Goal: Information Seeking & Learning: Learn about a topic

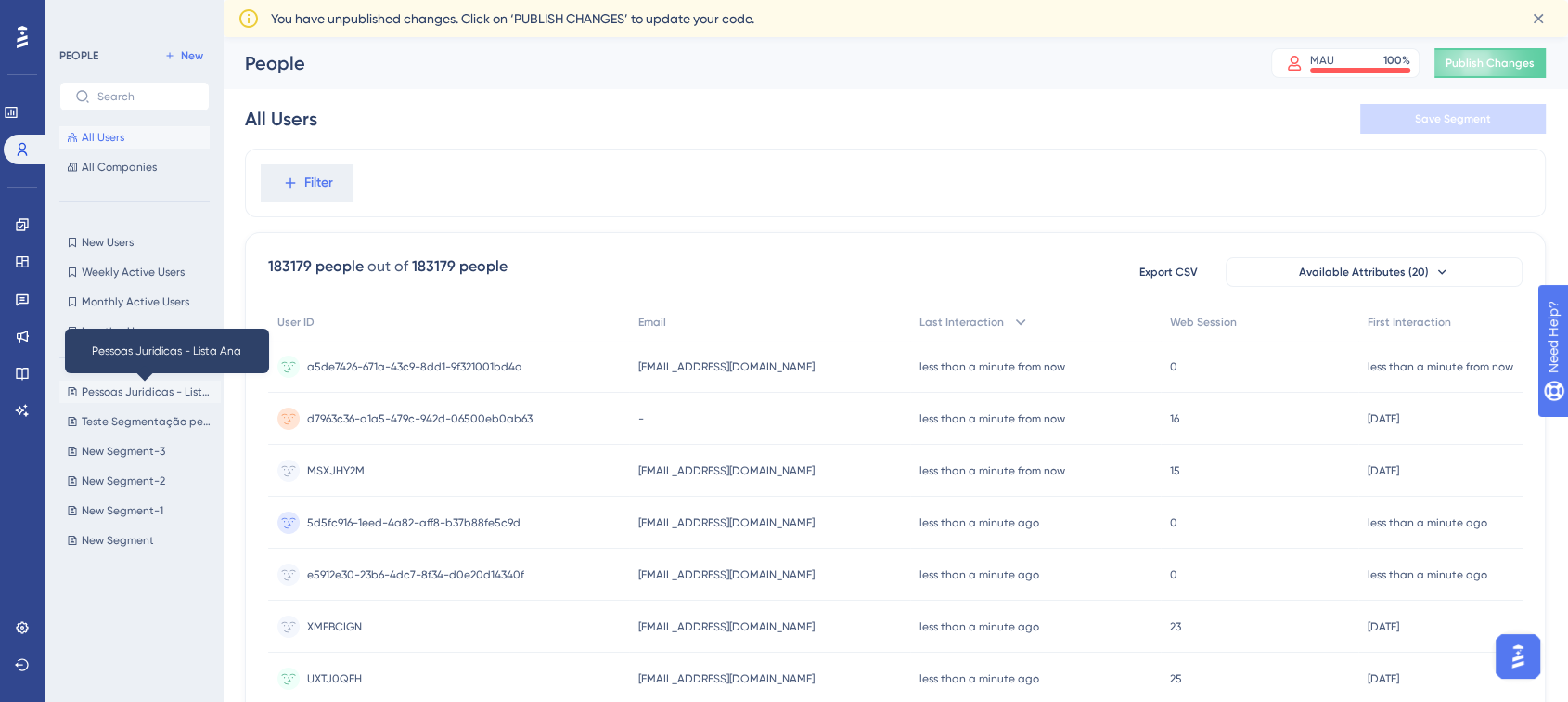
click at [133, 393] on span "Pessoas Juridicas - Lista Ana" at bounding box center [147, 392] width 132 height 15
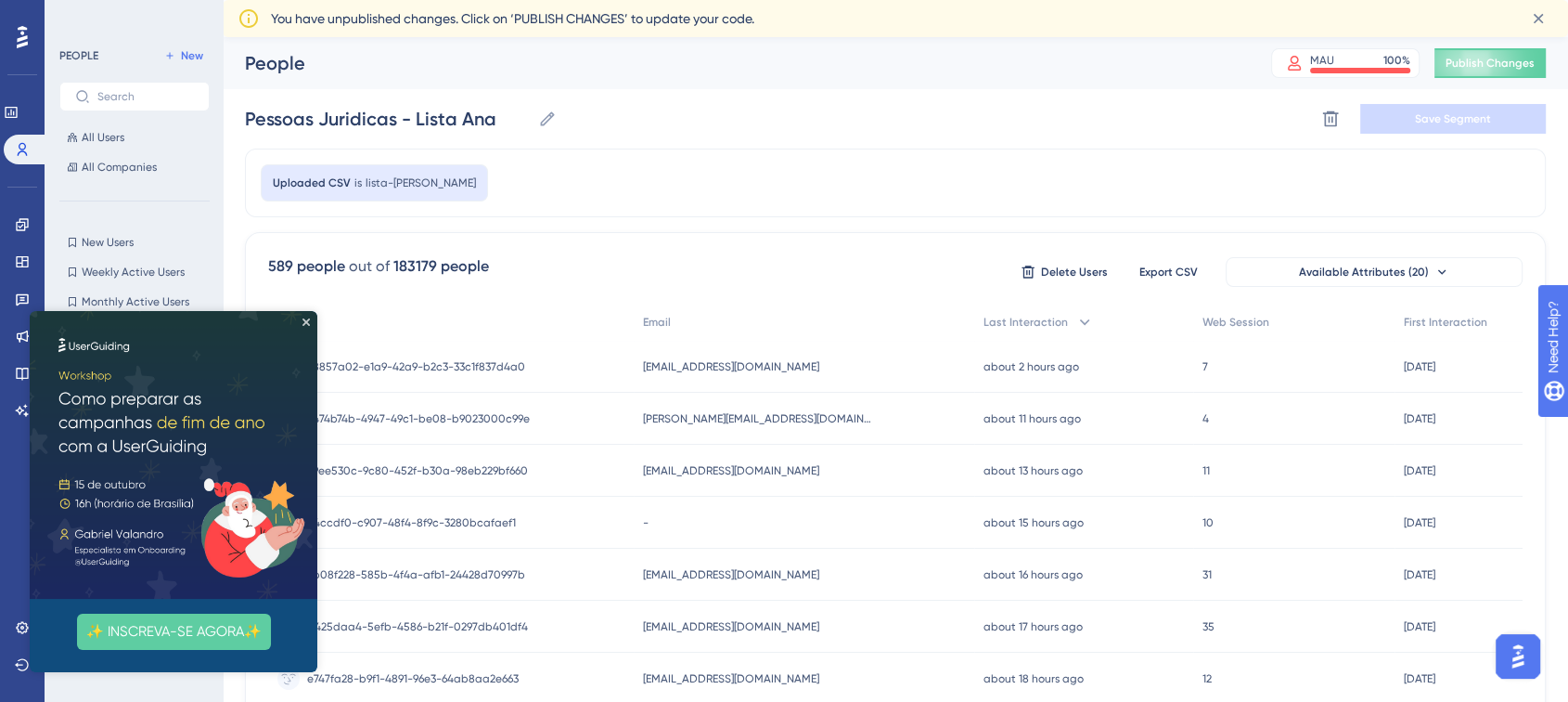
click at [309, 319] on icon "Close Preview" at bounding box center [306, 322] width 8 height 8
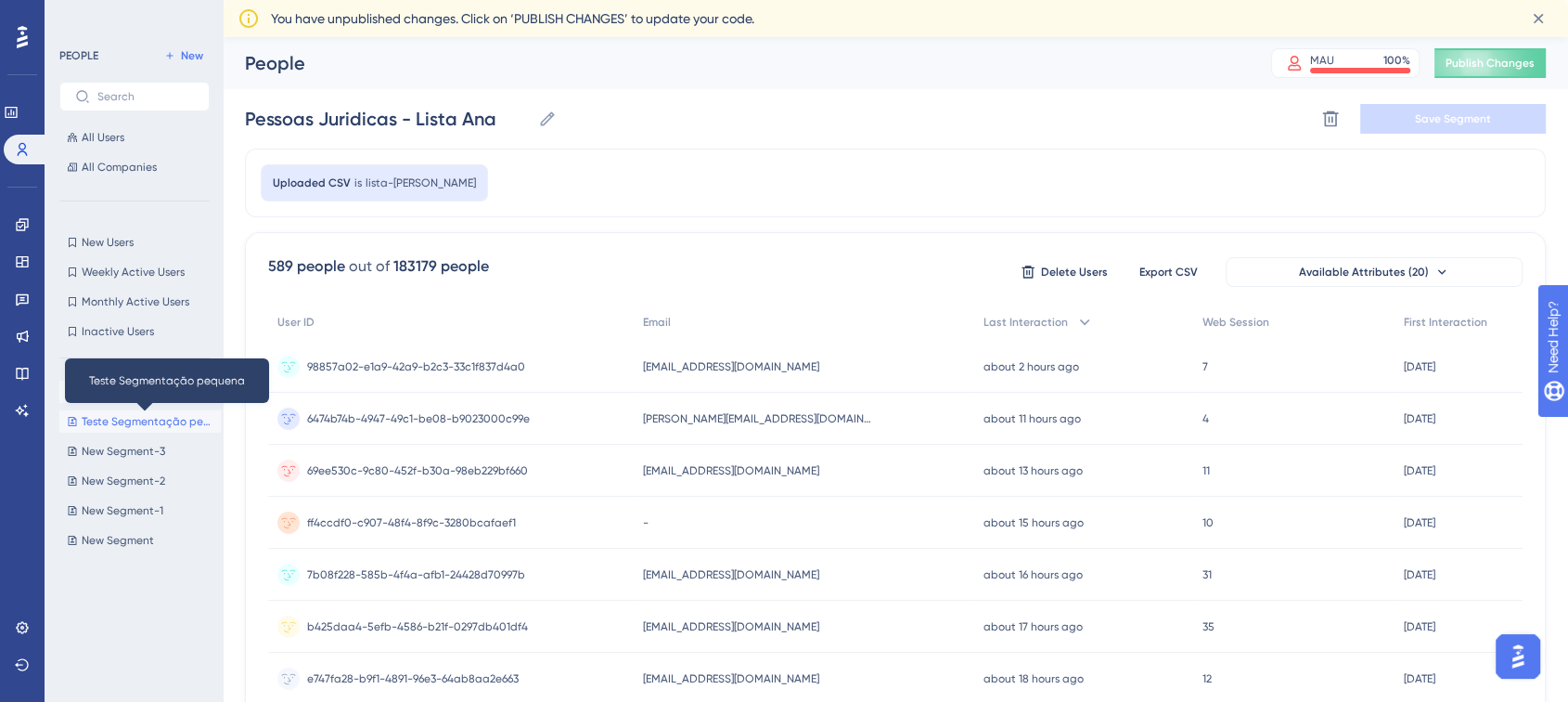
click at [97, 423] on span "Teste Segmentação pequena" at bounding box center [147, 422] width 132 height 15
type input "Teste Segmentação pequena"
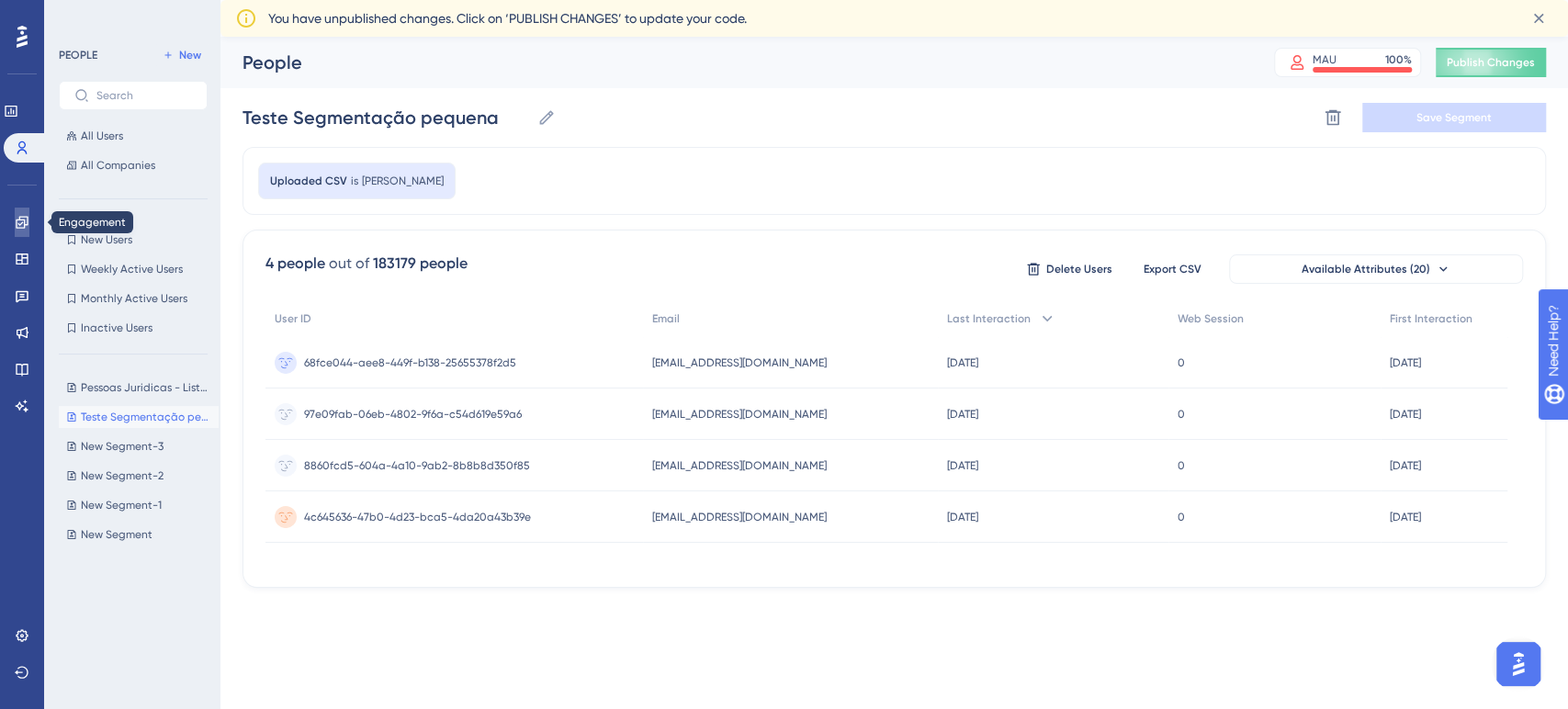
click at [15, 222] on icon at bounding box center [23, 222] width 15 height 15
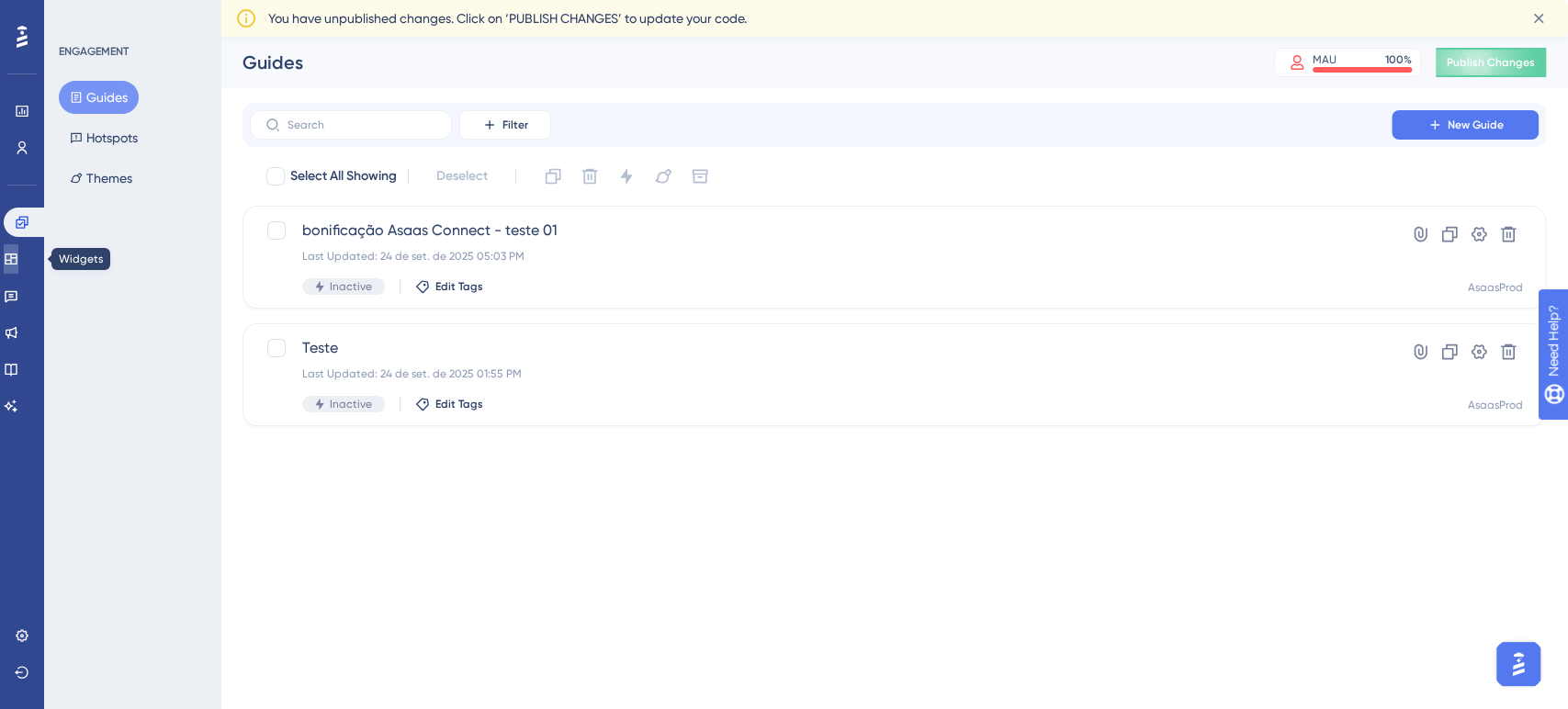
click at [15, 252] on icon at bounding box center [11, 259] width 15 height 15
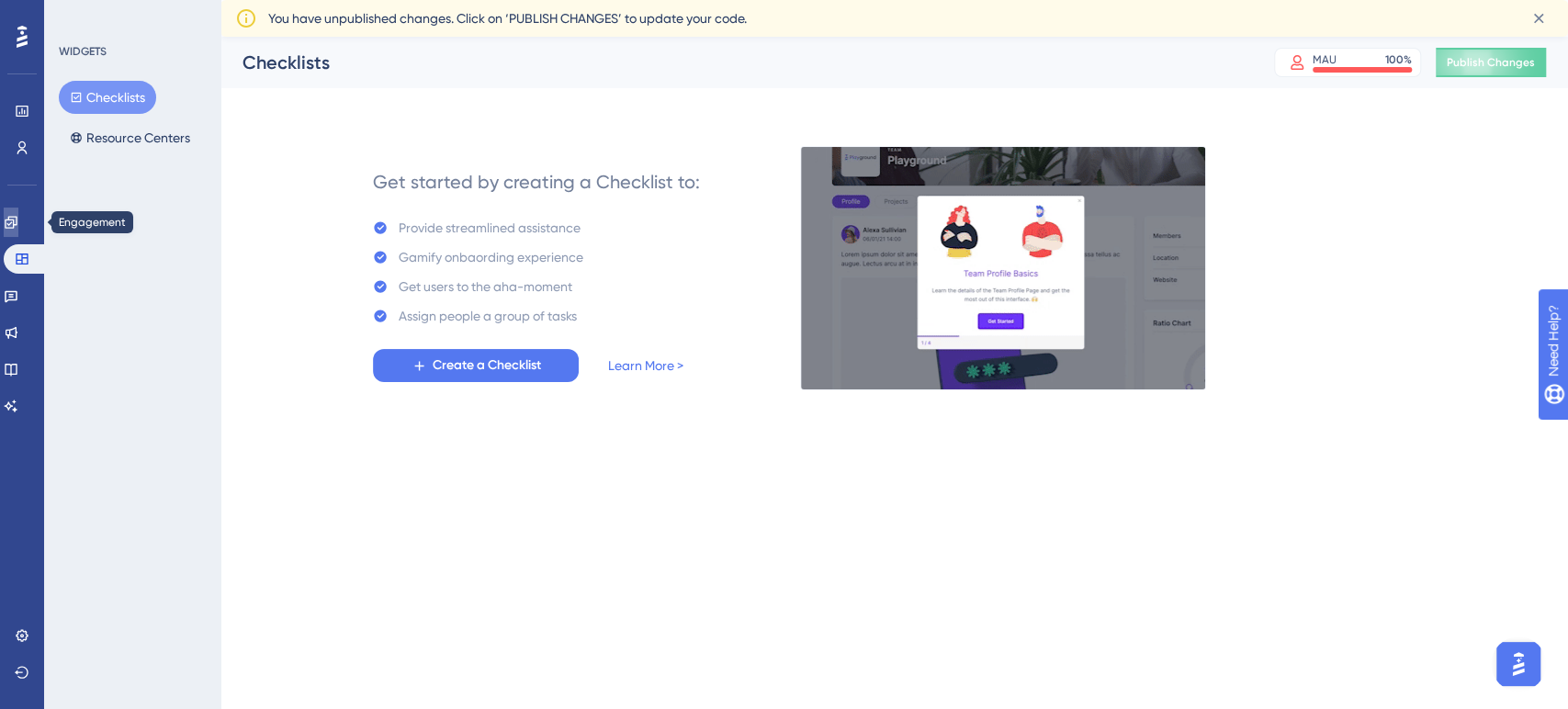
click at [10, 219] on link at bounding box center [11, 222] width 15 height 29
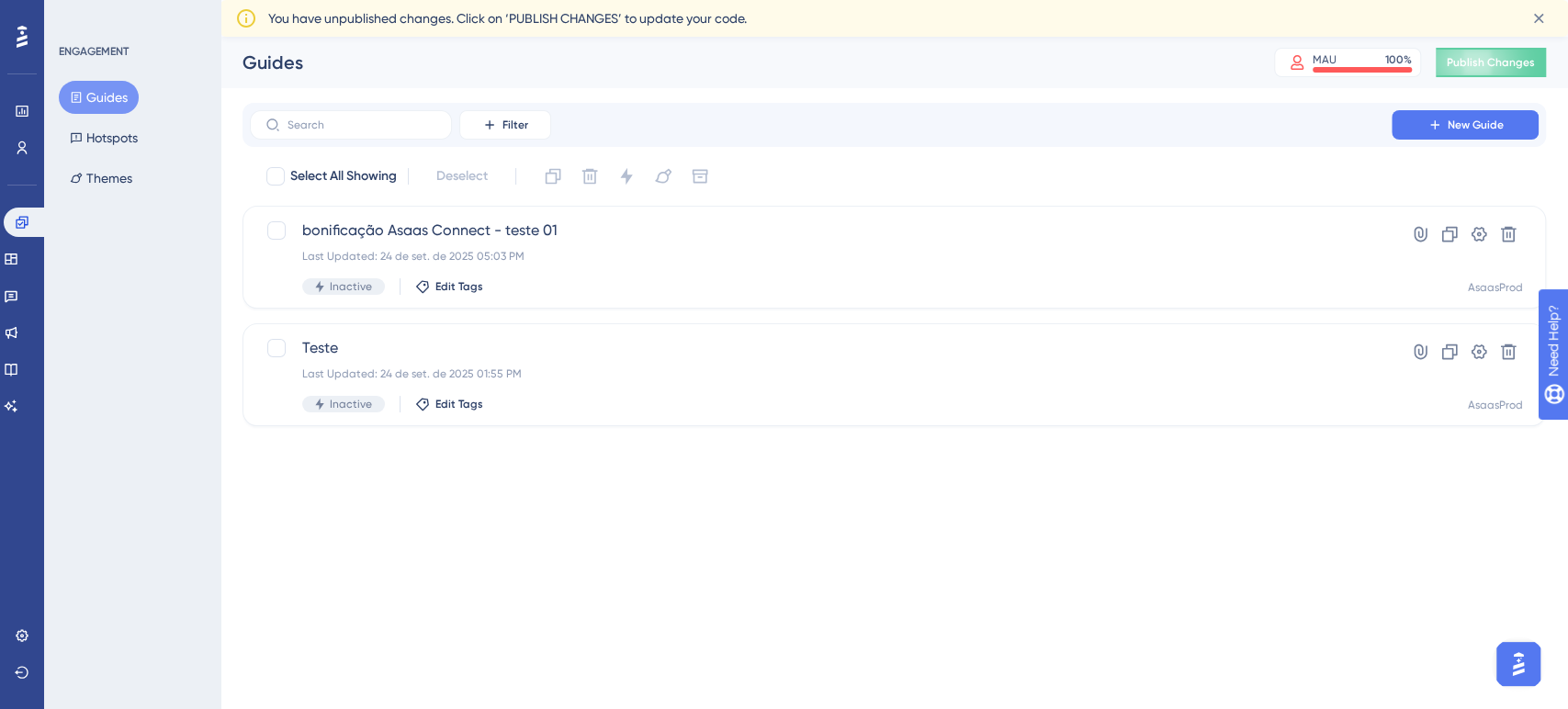
click at [111, 98] on button "Guides" at bounding box center [98, 97] width 80 height 33
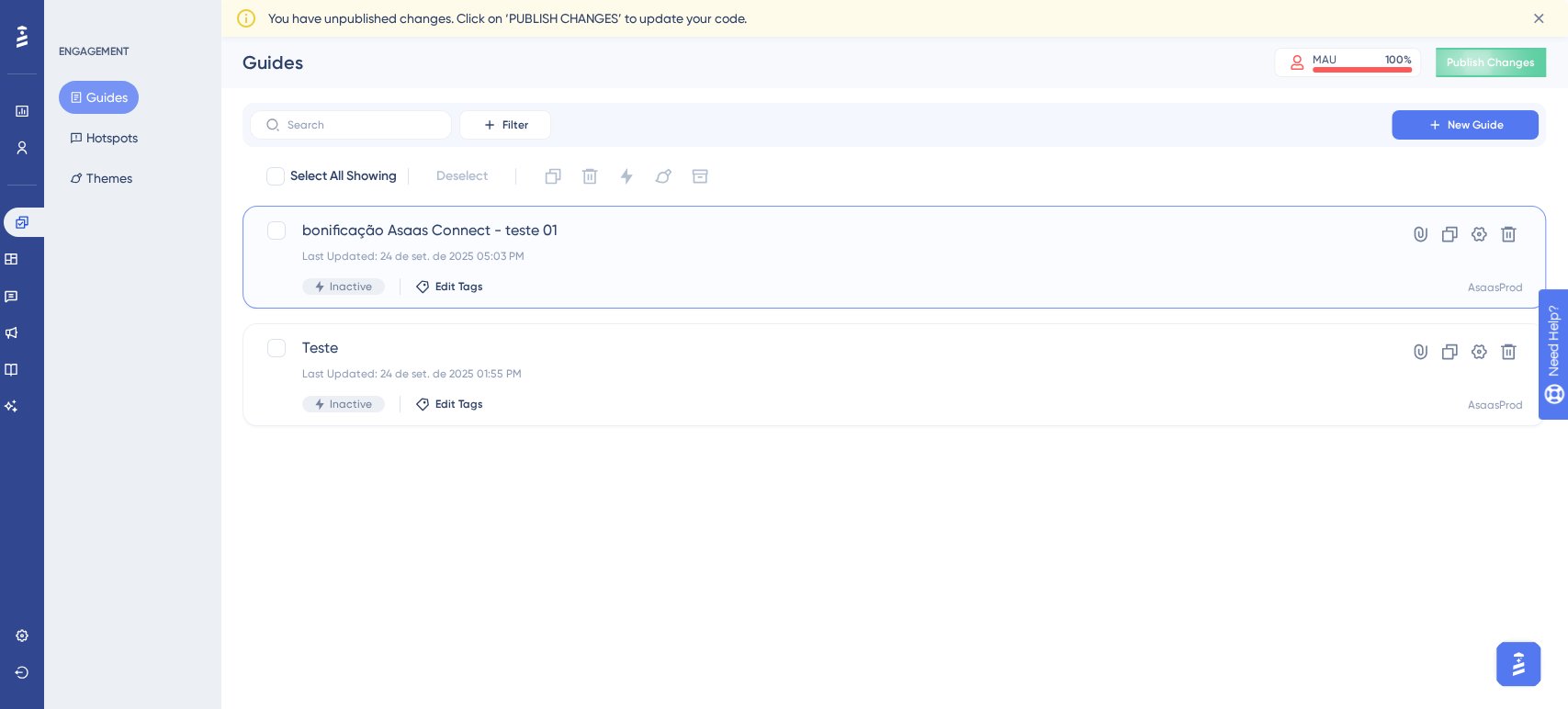
click at [629, 242] on div "bonificação Asaas Connect - teste 01 Last Updated: 24 de set. de 2025 05:03 PM …" at bounding box center [821, 257] width 1038 height 76
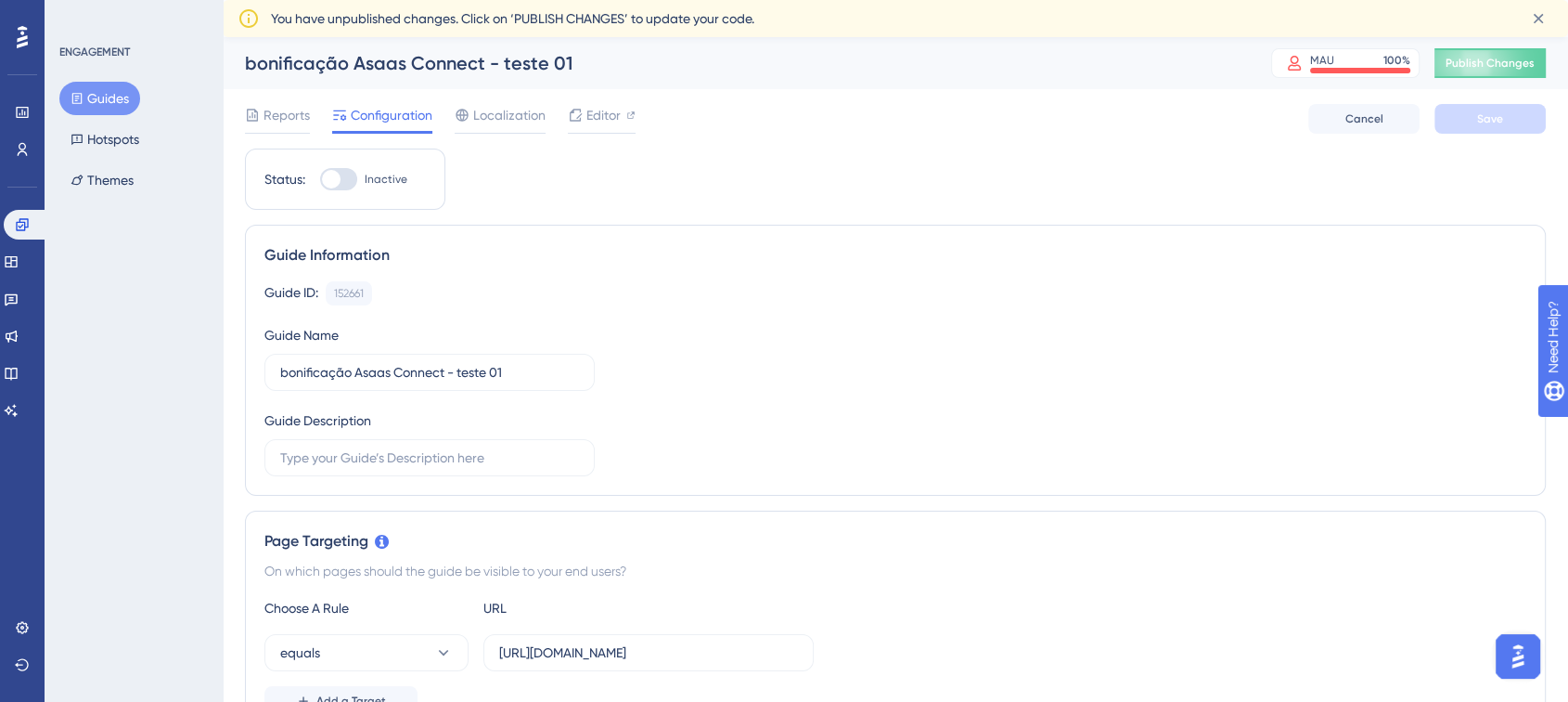
click at [607, 70] on div "bonificação Asaas Connect - teste 01" at bounding box center [734, 62] width 980 height 26
click at [590, 120] on span "Editor" at bounding box center [603, 115] width 34 height 22
click at [1509, 663] on img "Open AI Assistant Launcher" at bounding box center [1517, 656] width 33 height 33
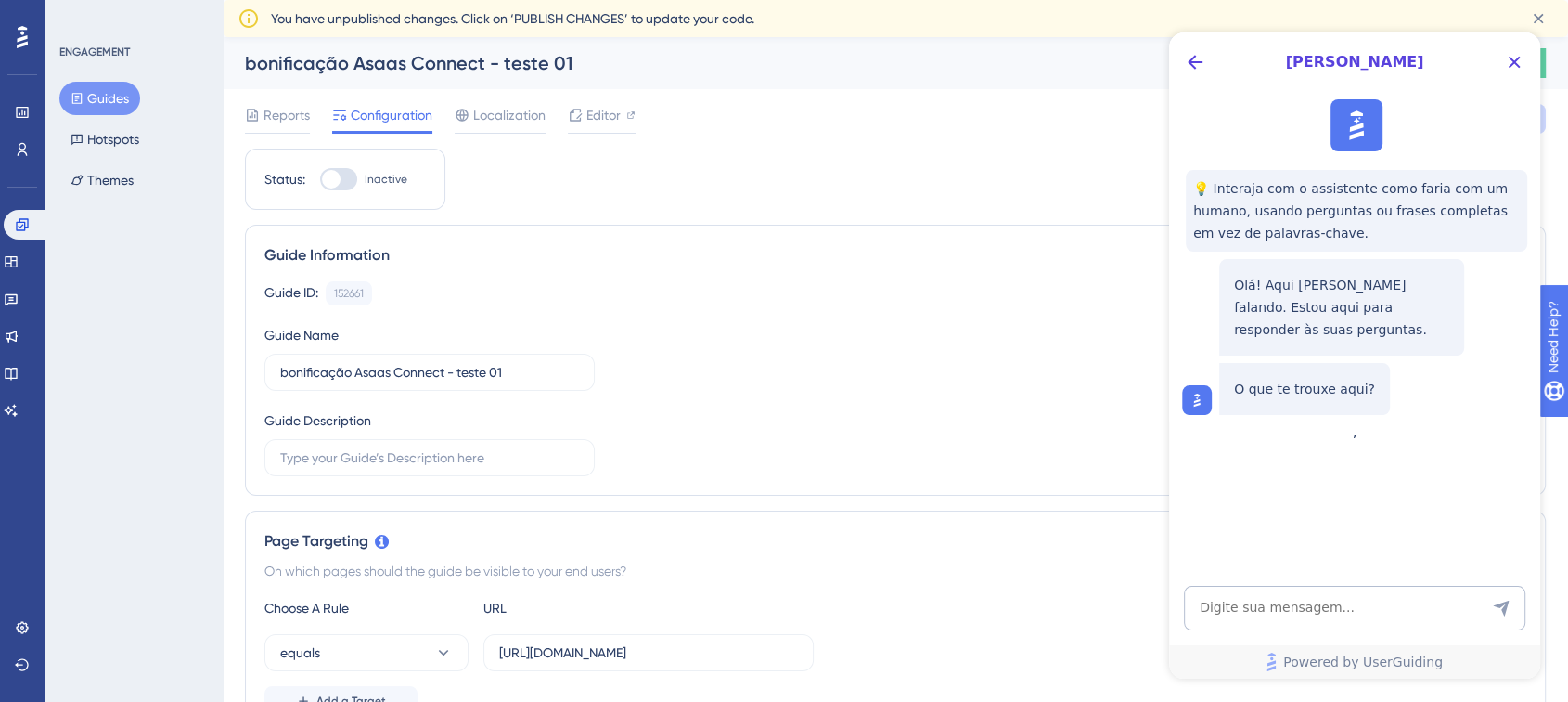
click at [1178, 61] on div "[PERSON_NAME]" at bounding box center [1355, 62] width 371 height 59
click at [1214, 64] on span "[PERSON_NAME]" at bounding box center [1354, 61] width 282 height 22
click at [1205, 56] on icon "Back Button" at bounding box center [1194, 61] width 22 height 22
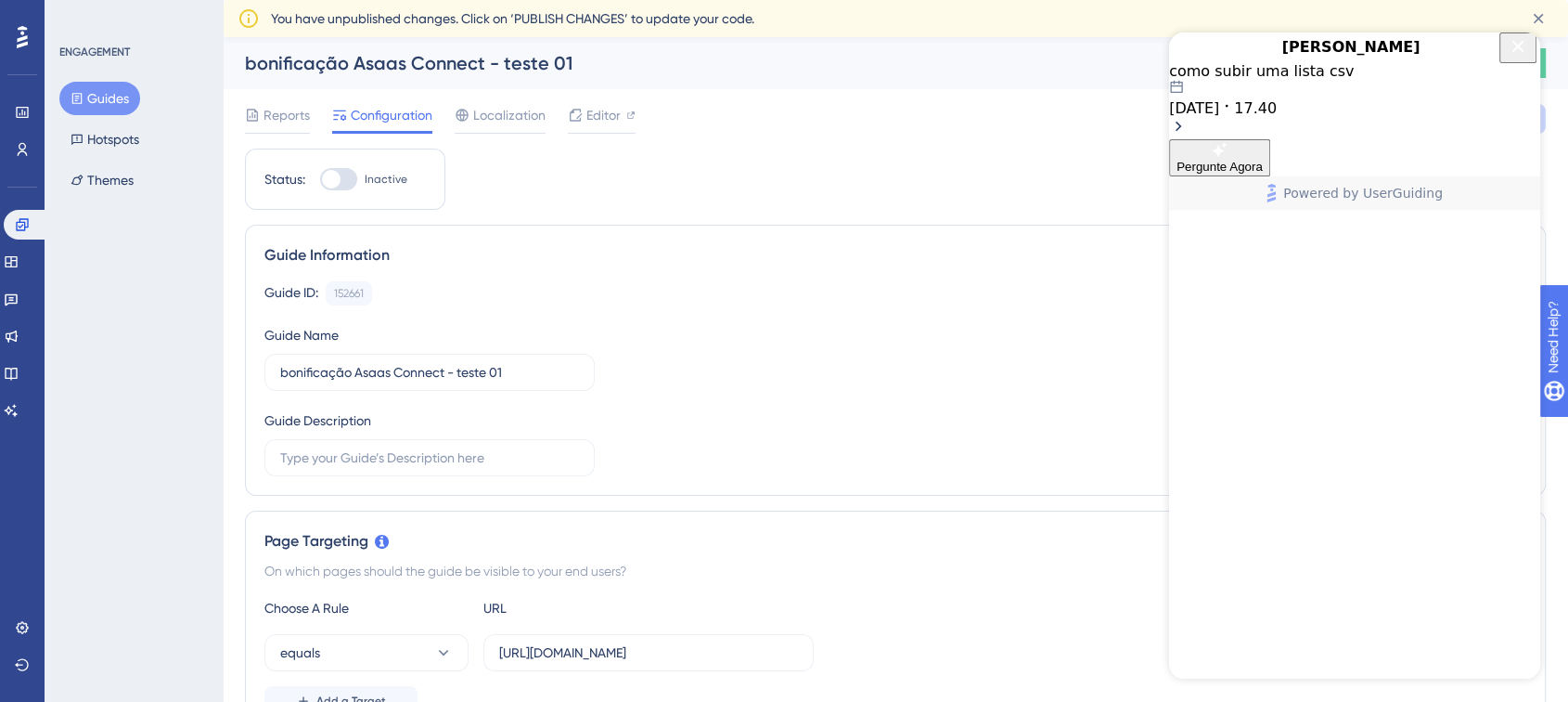
click at [1272, 79] on div "como subir uma lista csv" at bounding box center [1355, 71] width 371 height 17
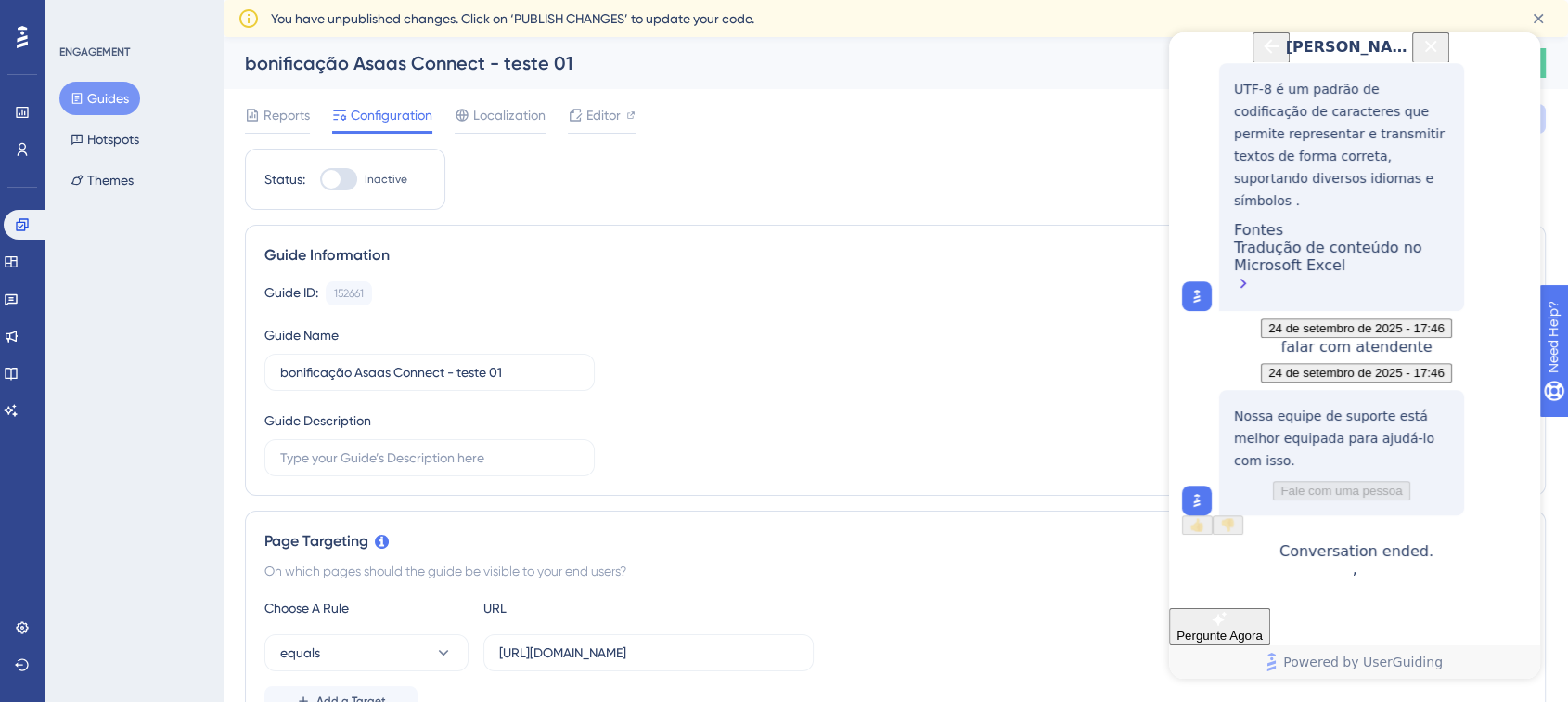
scroll to position [516, 0]
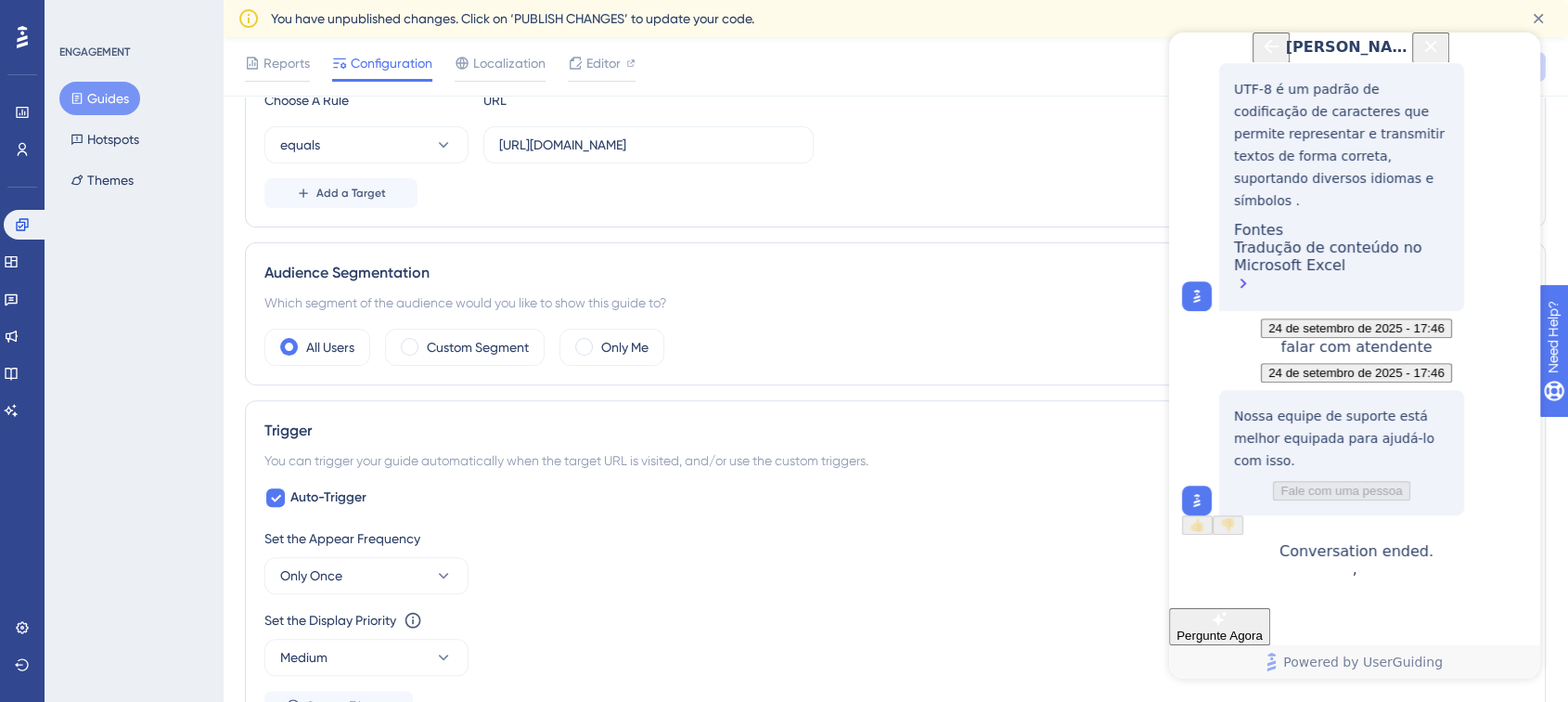
click at [1432, 338] on span "falar com atendente" at bounding box center [1357, 346] width 151 height 17
click at [1260, 57] on icon "Back Button" at bounding box center [1271, 46] width 22 height 22
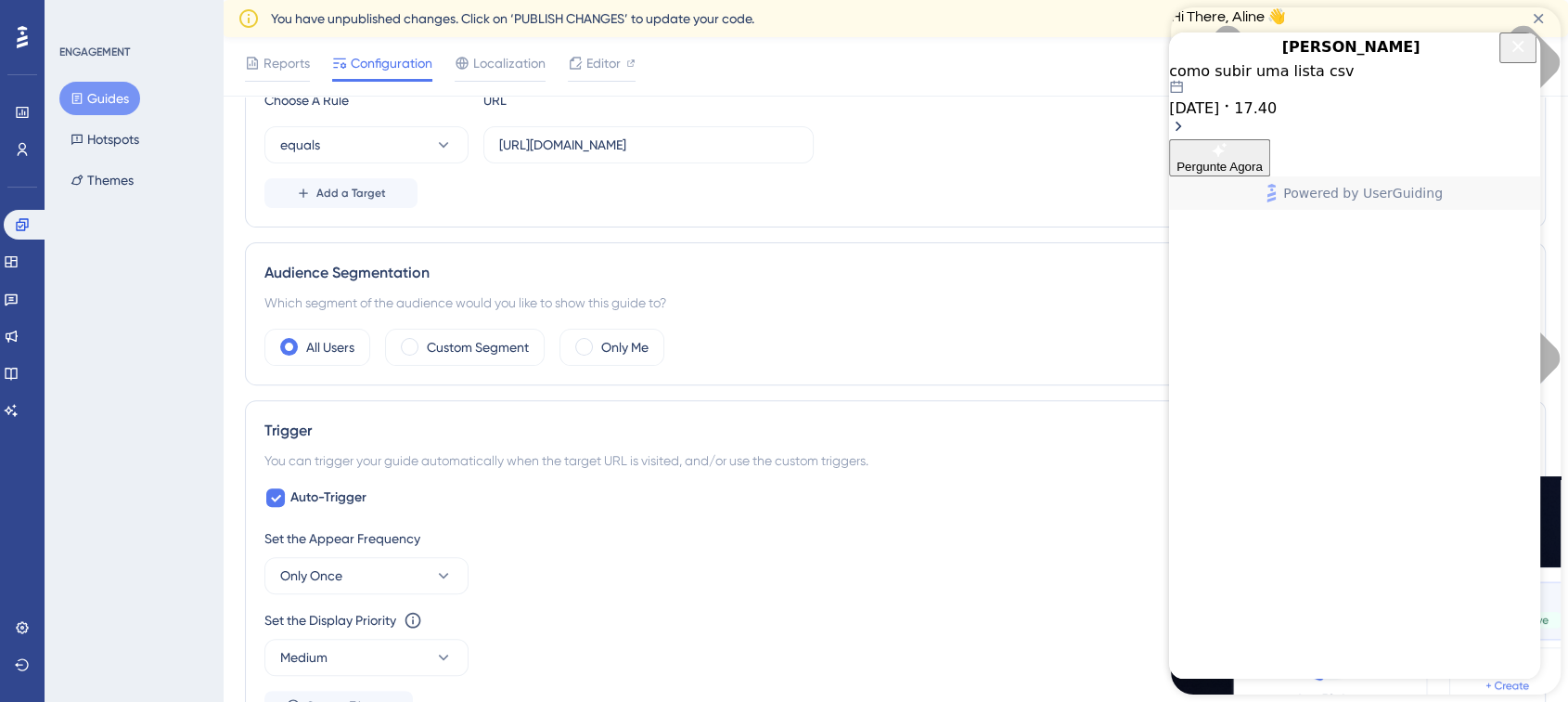
click at [1517, 52] on icon "Close Button" at bounding box center [1518, 46] width 12 height 12
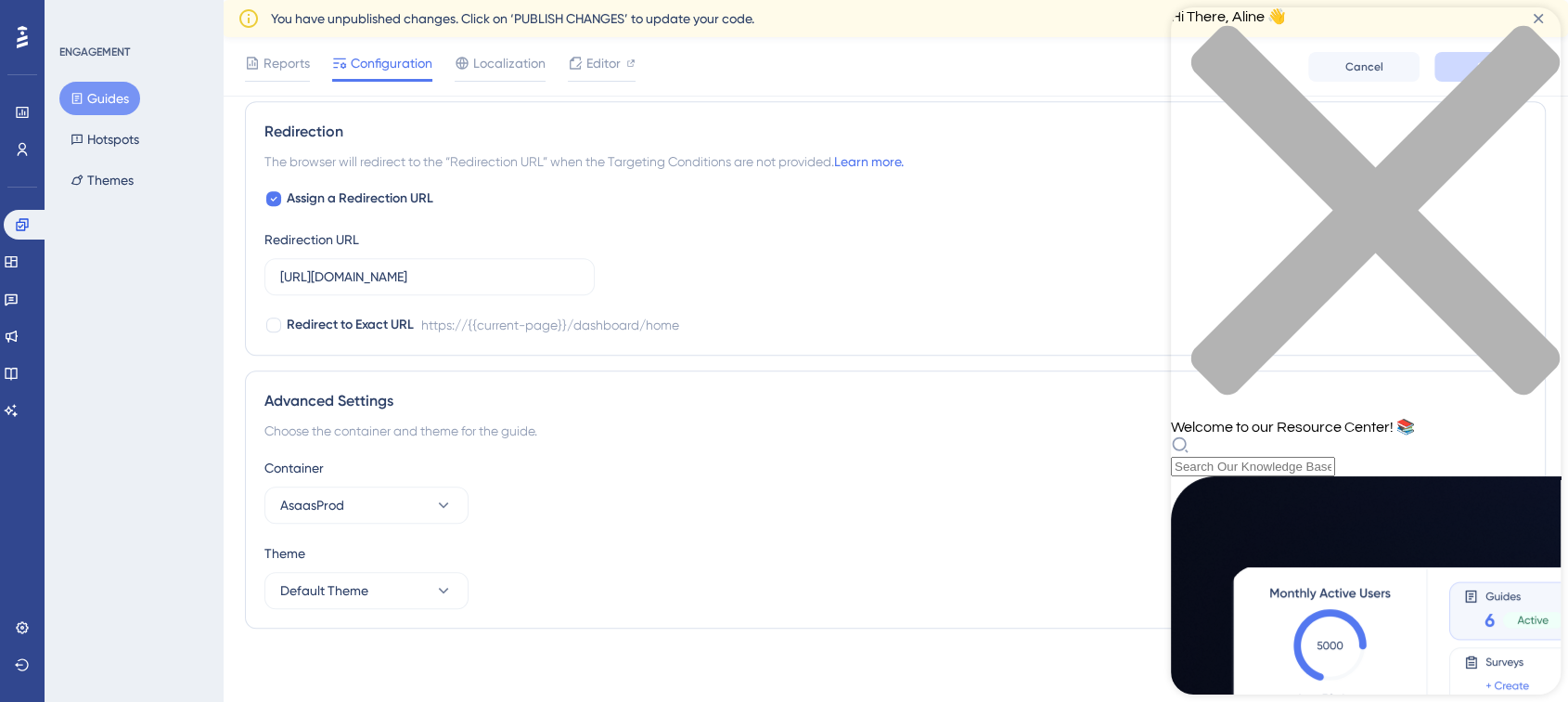
scroll to position [0, 0]
click at [1532, 34] on icon "close resource center" at bounding box center [1375, 209] width 368 height 368
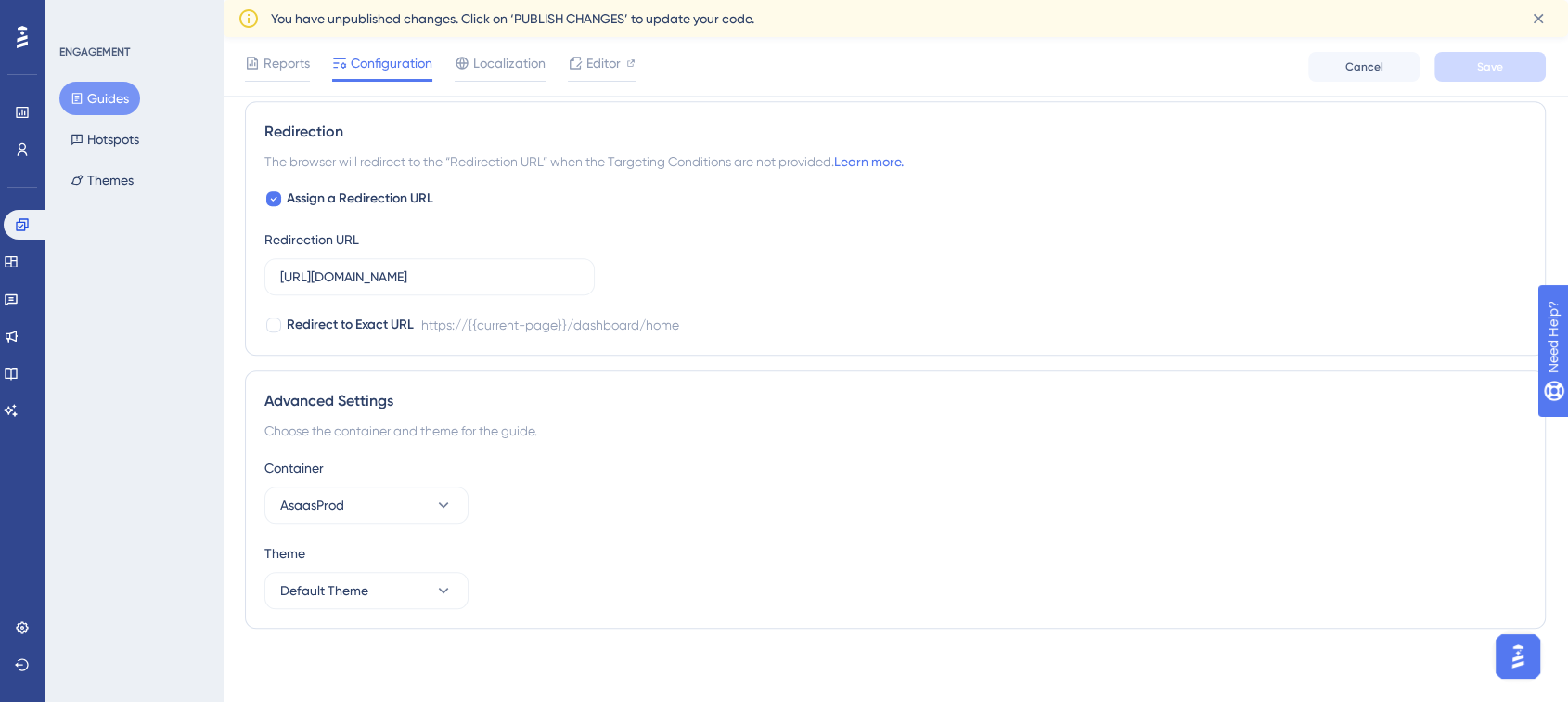
click at [1502, 648] on img "Open AI Assistant Launcher" at bounding box center [1517, 656] width 33 height 33
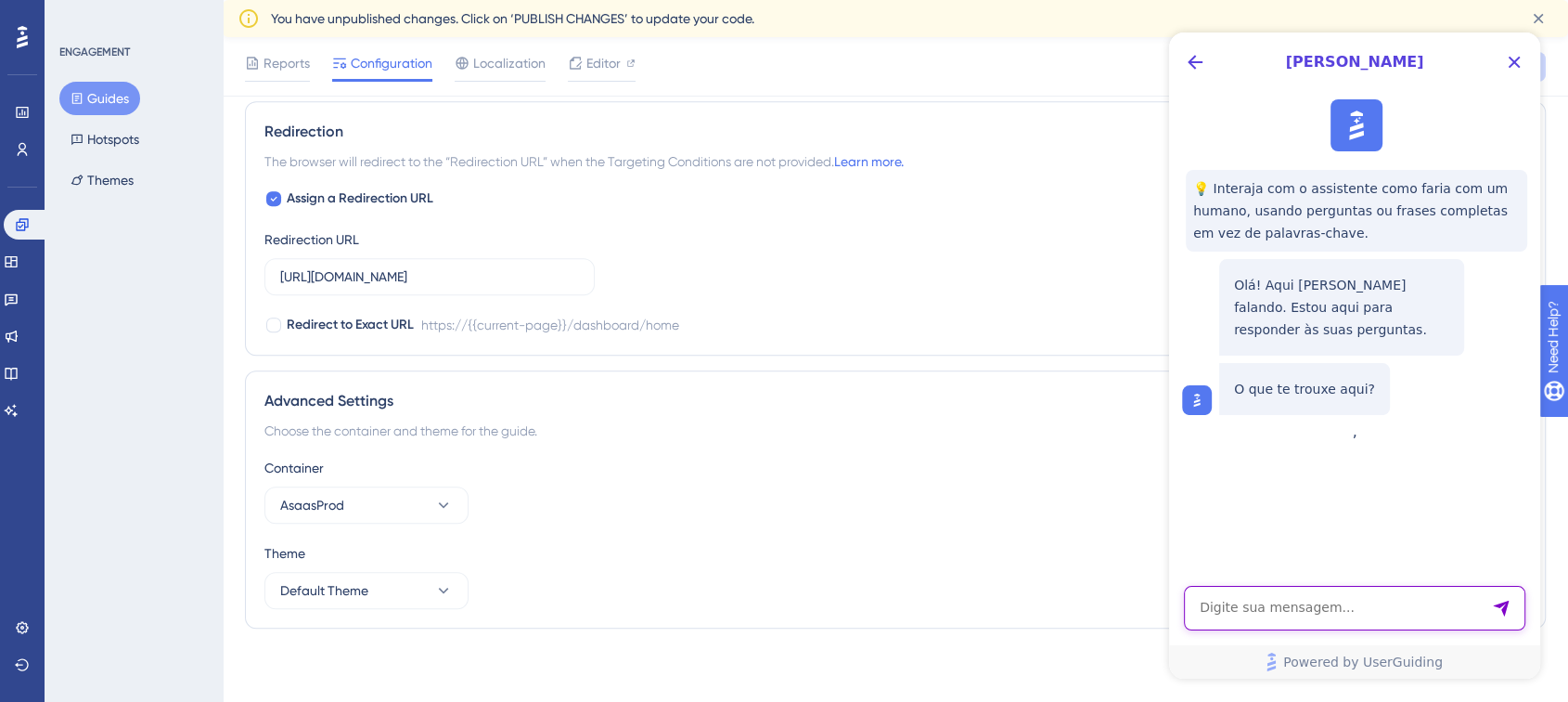
click at [1345, 588] on textarea "AI Assistant Text Input" at bounding box center [1354, 607] width 341 height 45
type textarea "Qual o tamanho ideal do banner do guide?"
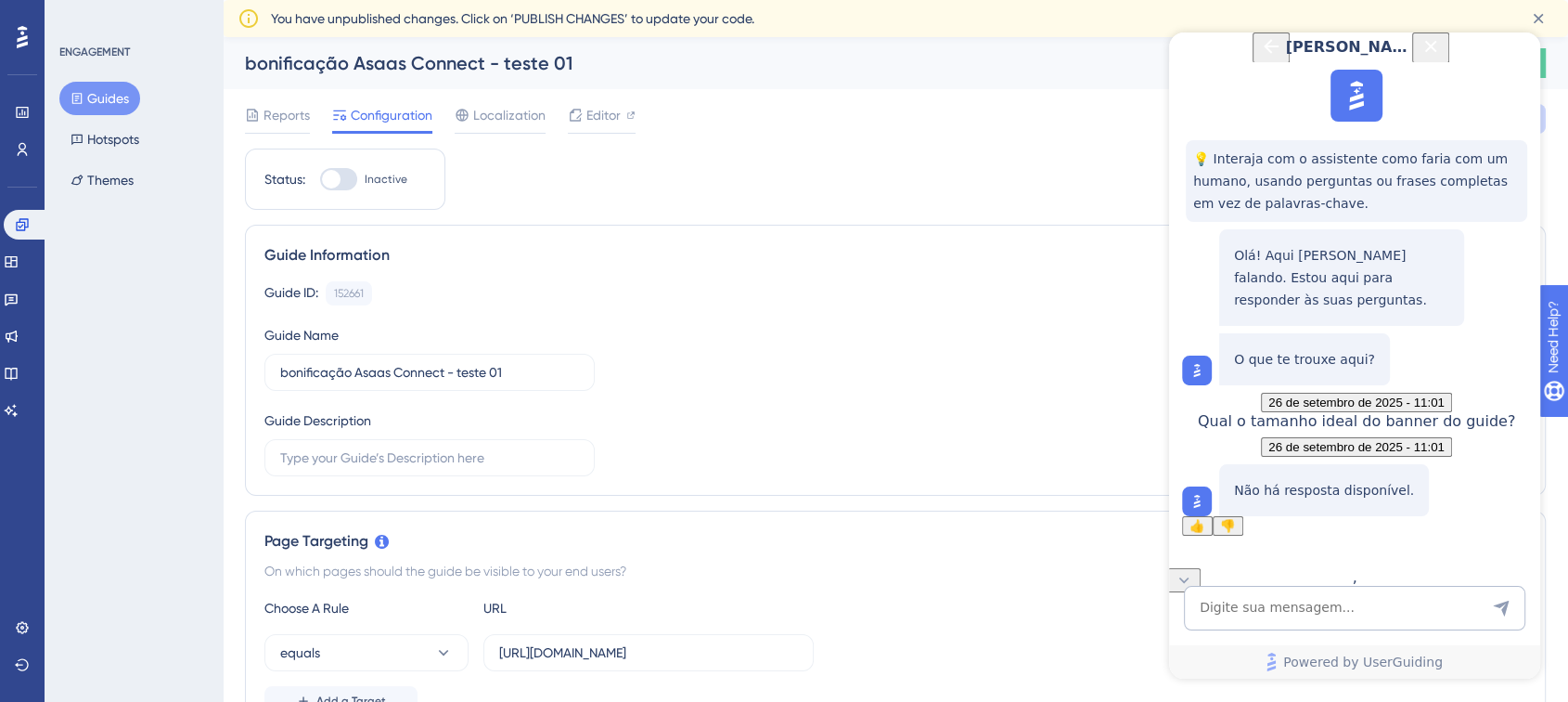
scroll to position [119, 0]
click at [1394, 612] on textarea "AI Assistant Text Input" at bounding box center [1354, 607] width 341 height 45
type textarea "Q"
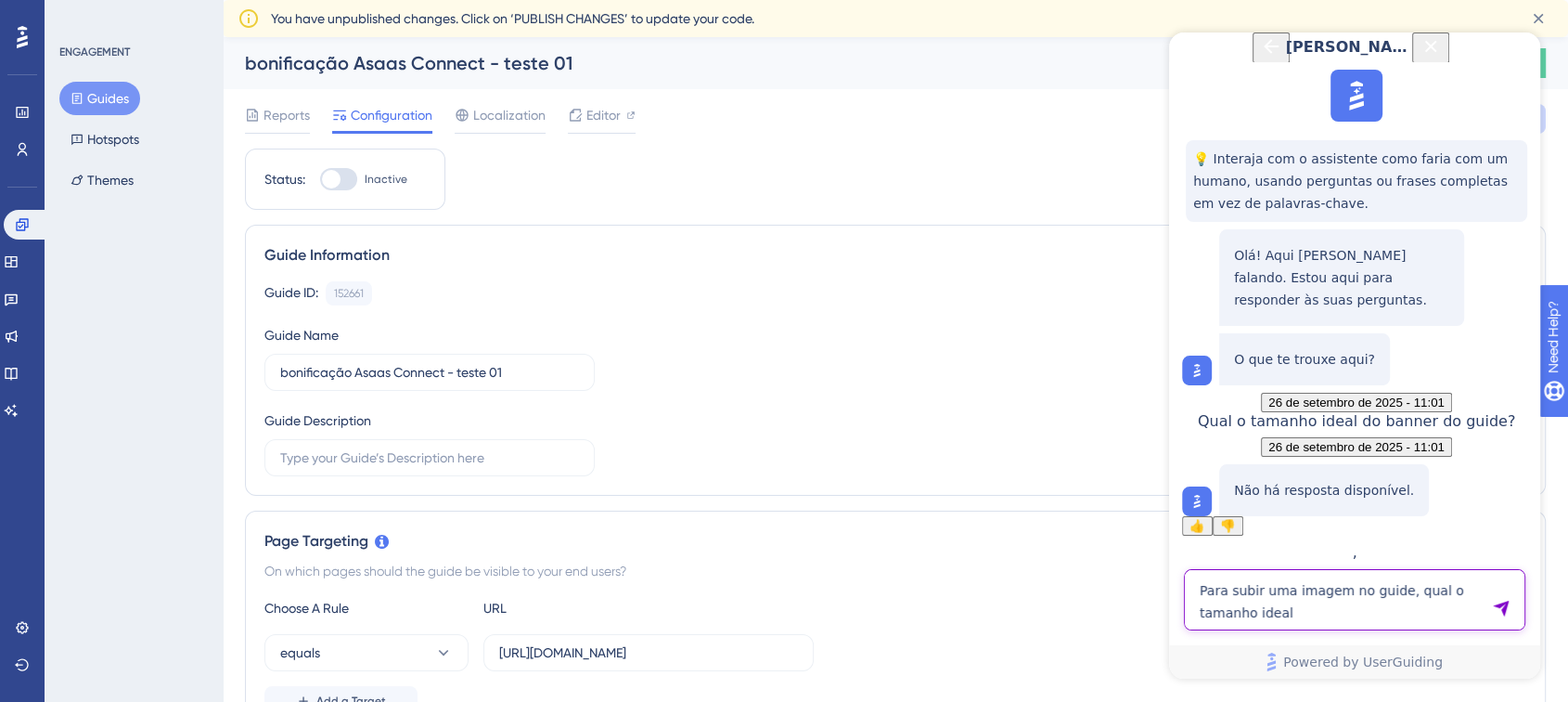
type textarea "Para subir uma imagem no guide, qual o tamanho ideal"
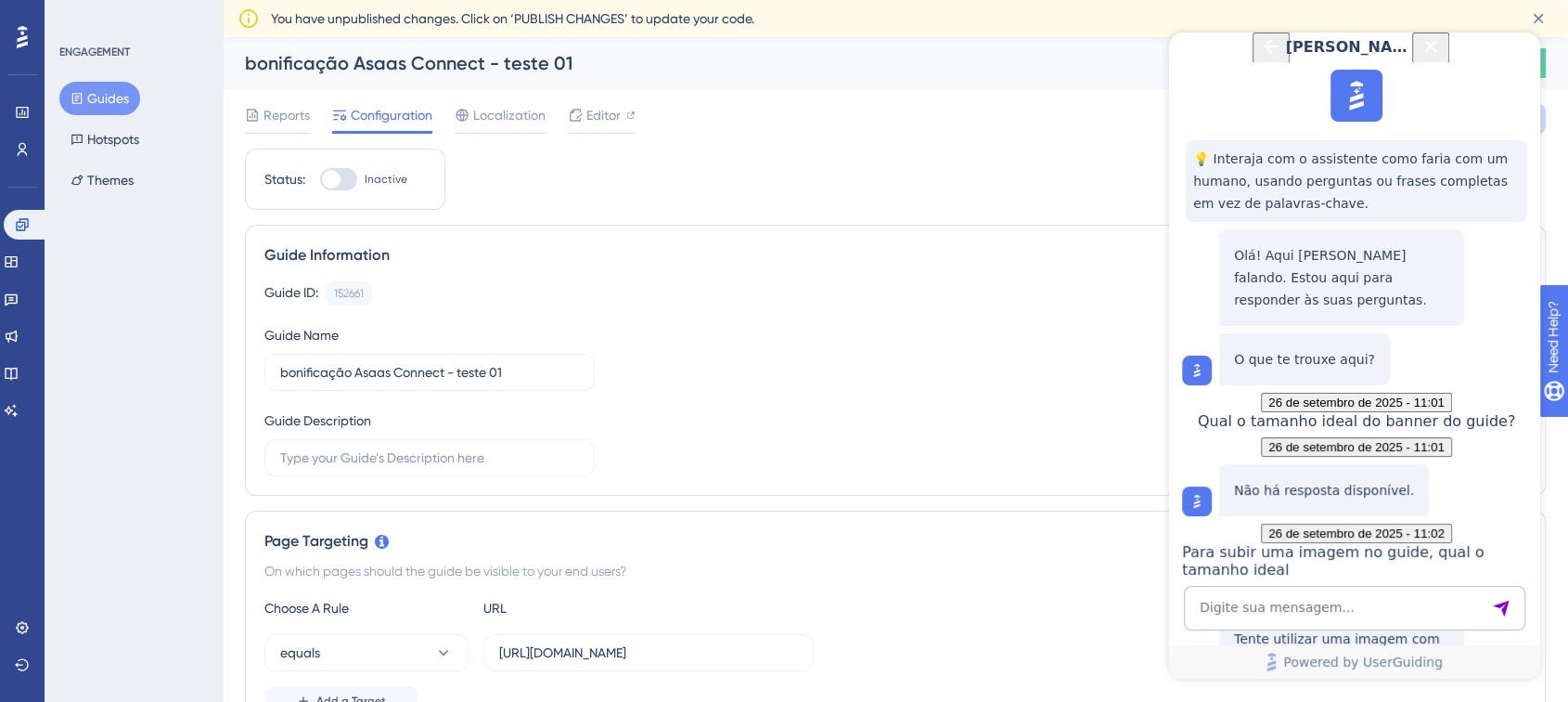
scroll to position [587, 0]
drag, startPoint x: 1243, startPoint y: 265, endPoint x: 1290, endPoint y: 297, distance: 56.9
drag, startPoint x: 1264, startPoint y: 308, endPoint x: 1384, endPoint y: 313, distance: 120.1
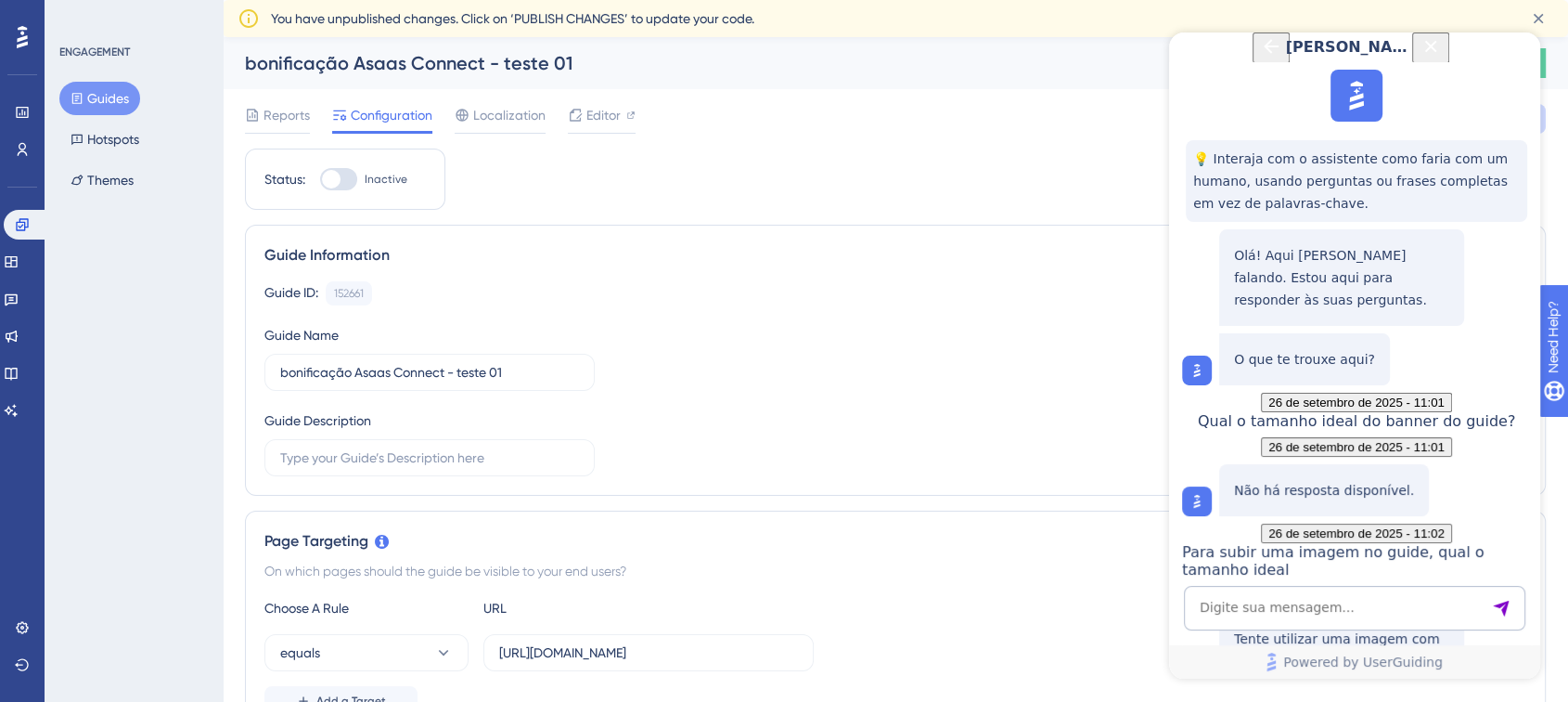
drag, startPoint x: 1342, startPoint y: 330, endPoint x: 1292, endPoint y: 409, distance: 93.5
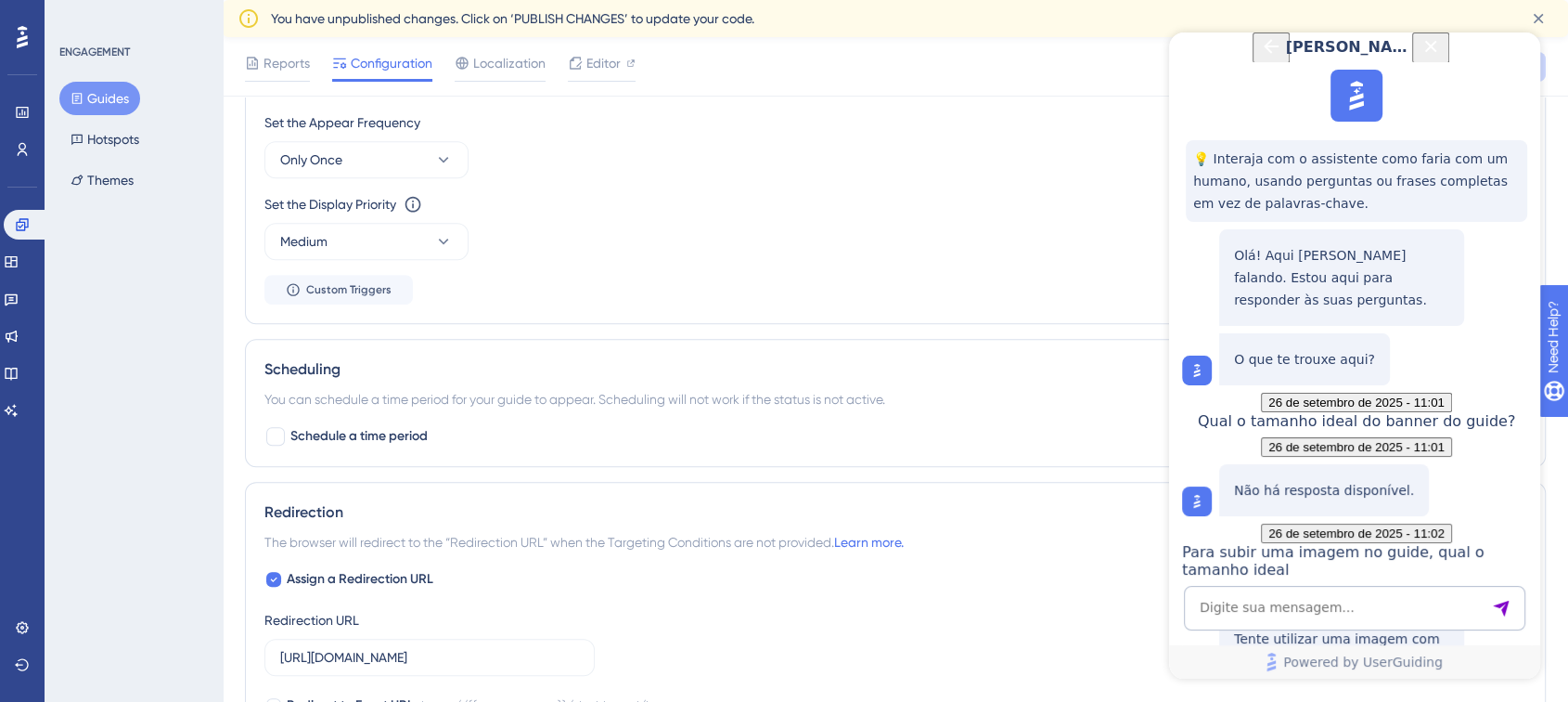
scroll to position [1031, 0]
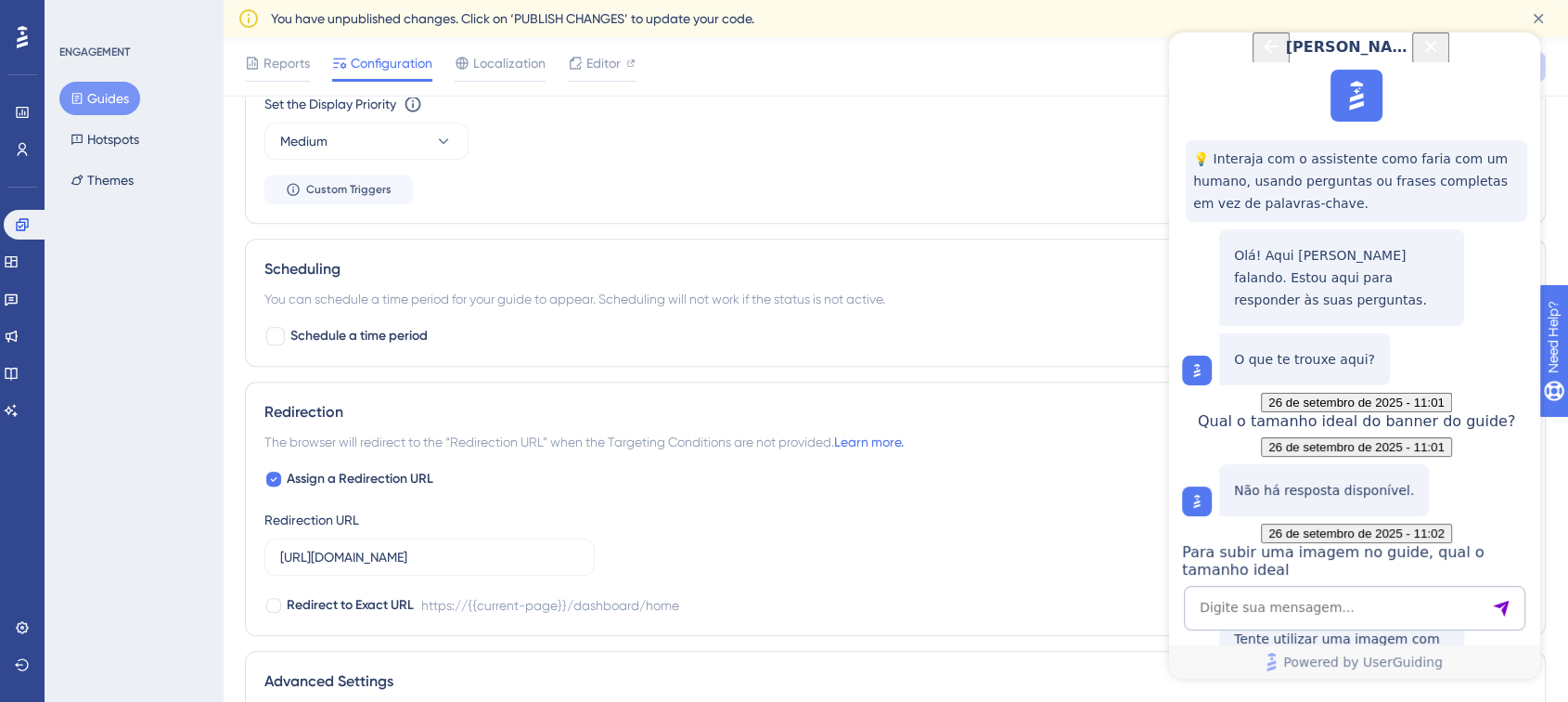
click at [1256, 59] on div "[PERSON_NAME]" at bounding box center [1355, 47] width 198 height 30
click at [1264, 54] on icon "Back Button" at bounding box center [1272, 47] width 15 height 15
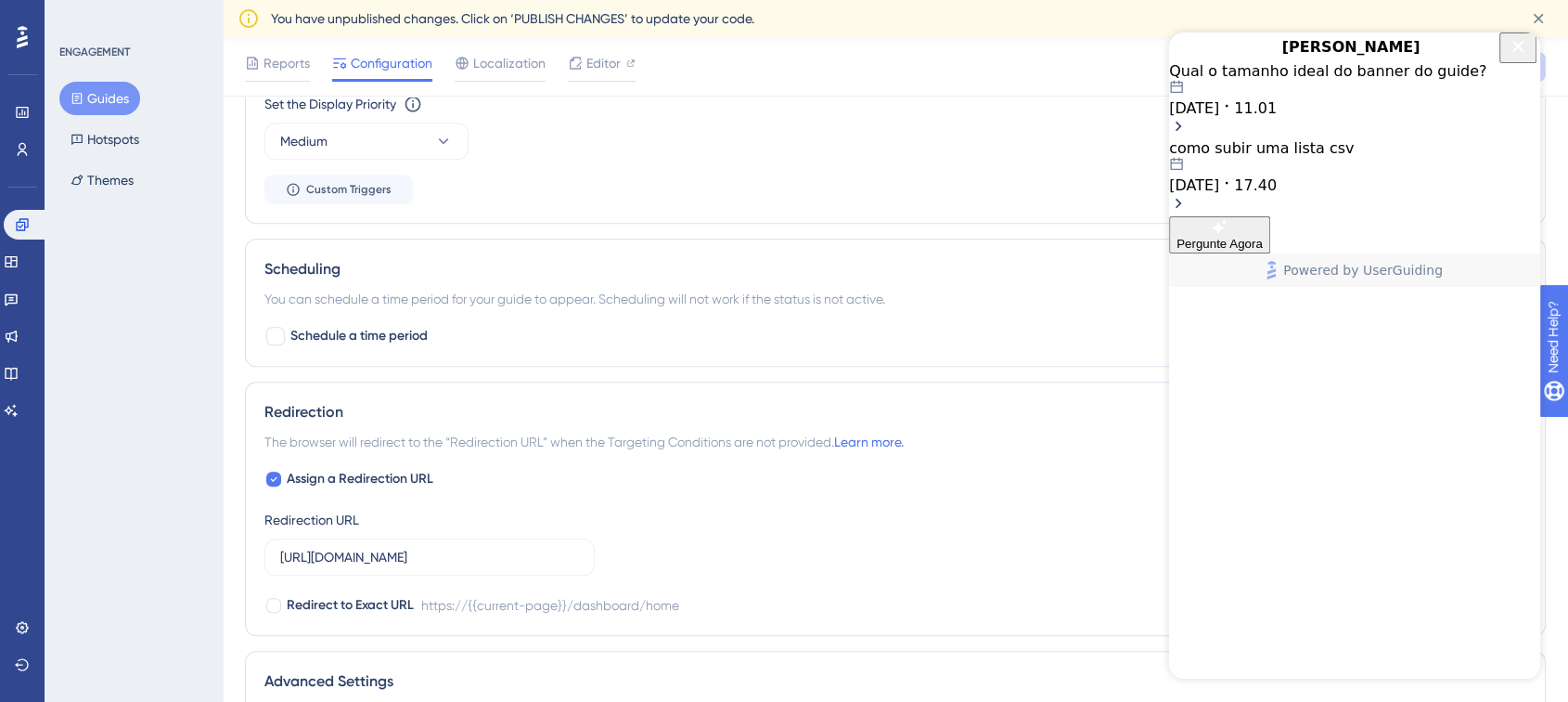
click at [1367, 216] on div "Qual o tamanho ideal do banner do guide? [DATE] 11.01 como subir uma lista csv …" at bounding box center [1355, 139] width 371 height 154
click at [1519, 57] on icon "Close Button" at bounding box center [1517, 46] width 22 height 22
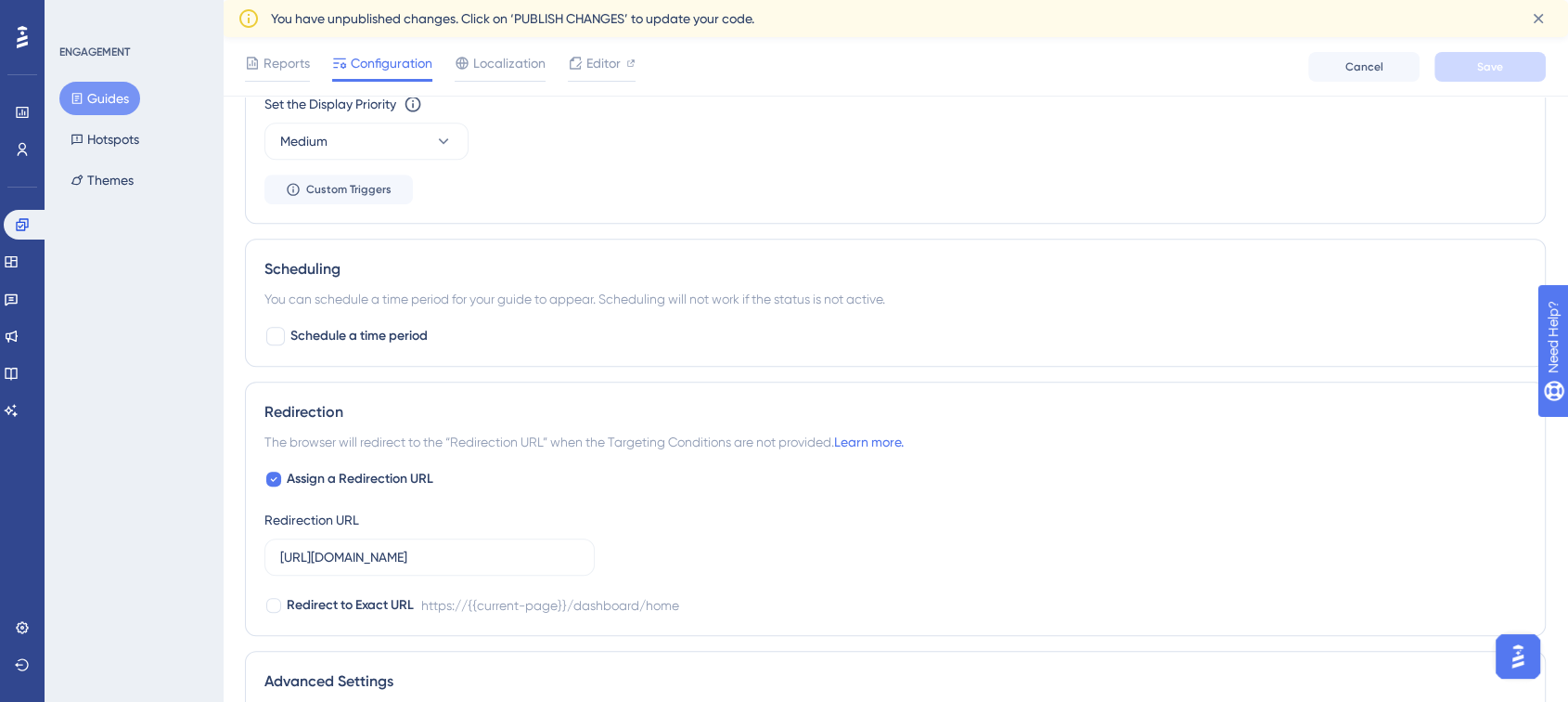
scroll to position [0, 0]
click at [27, 228] on icon at bounding box center [21, 224] width 12 height 12
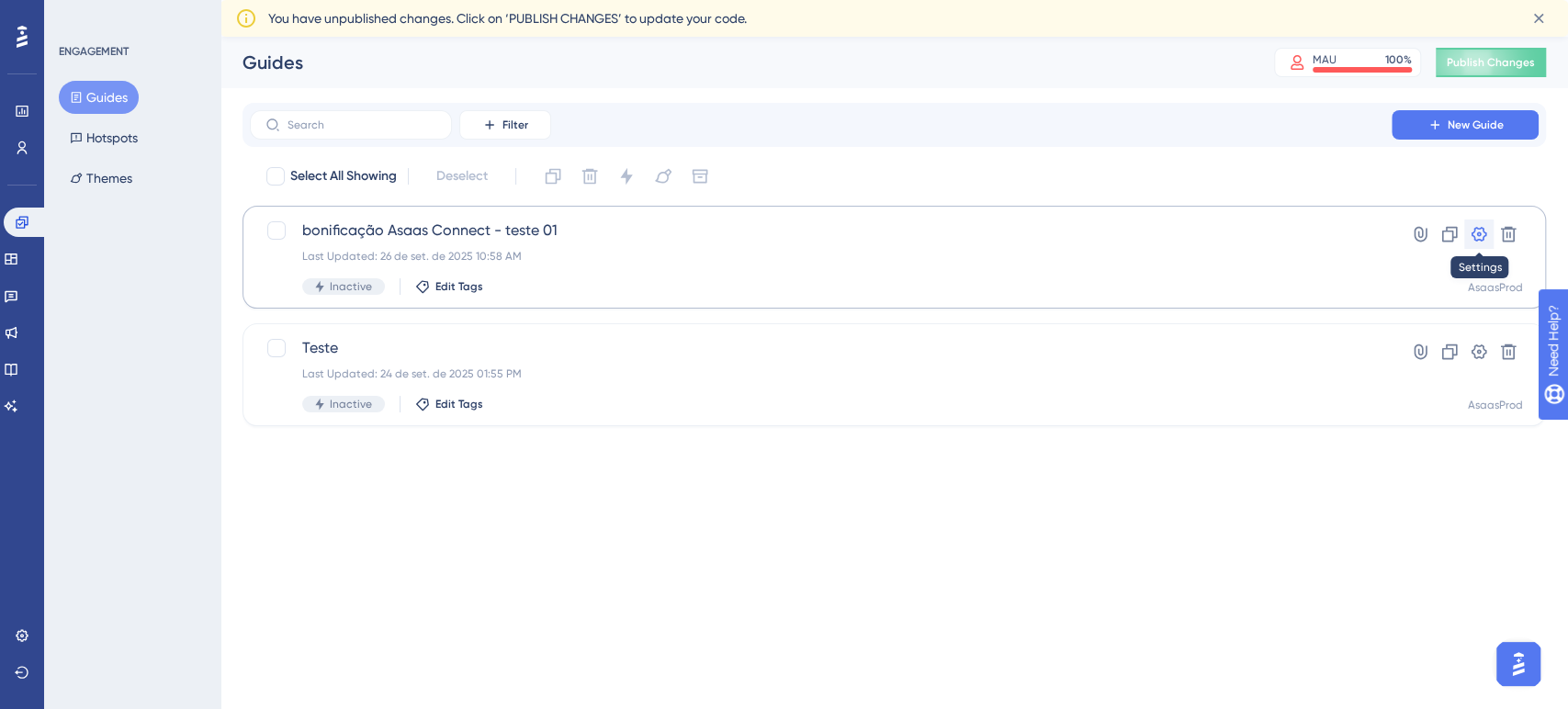
click at [1479, 232] on icon at bounding box center [1479, 234] width 18 height 18
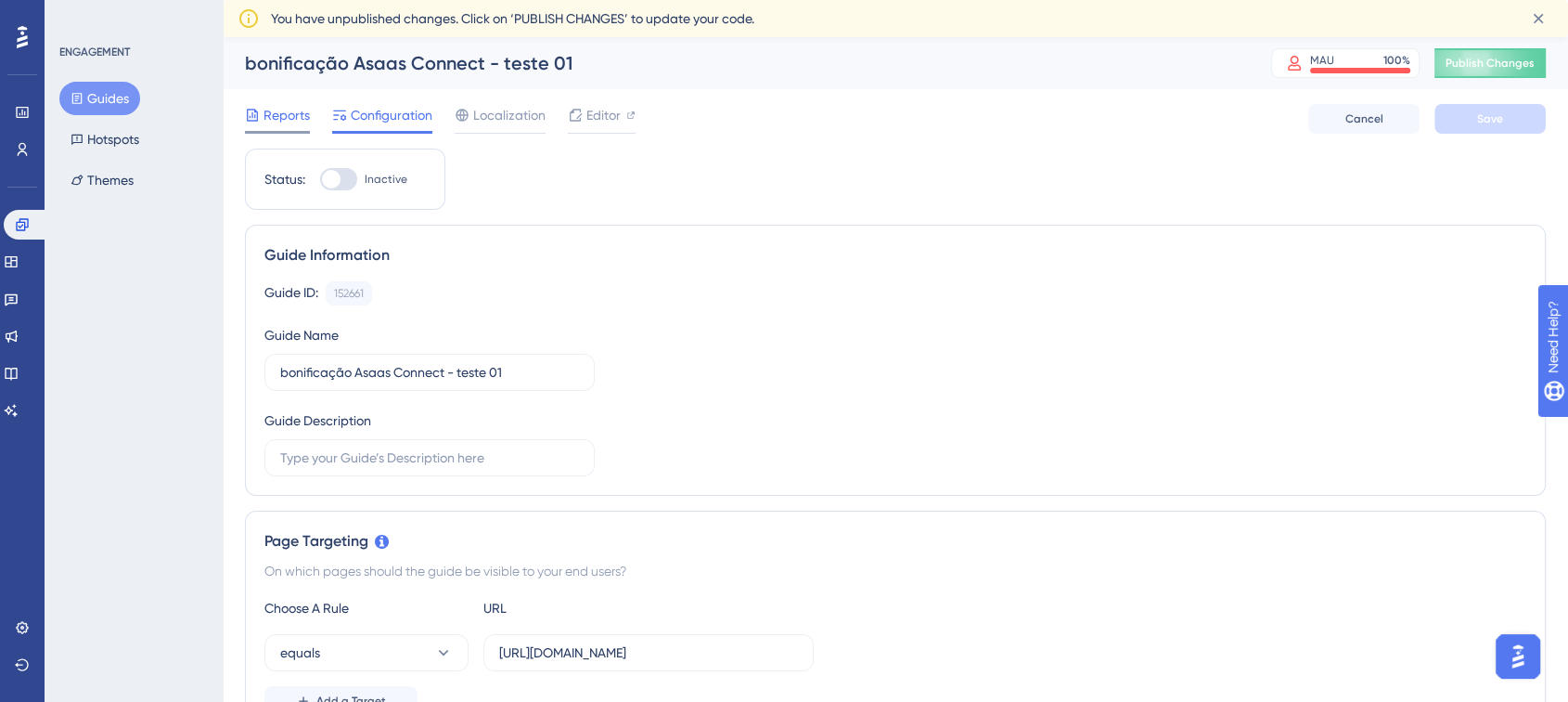
click at [268, 118] on span "Reports" at bounding box center [287, 115] width 47 height 22
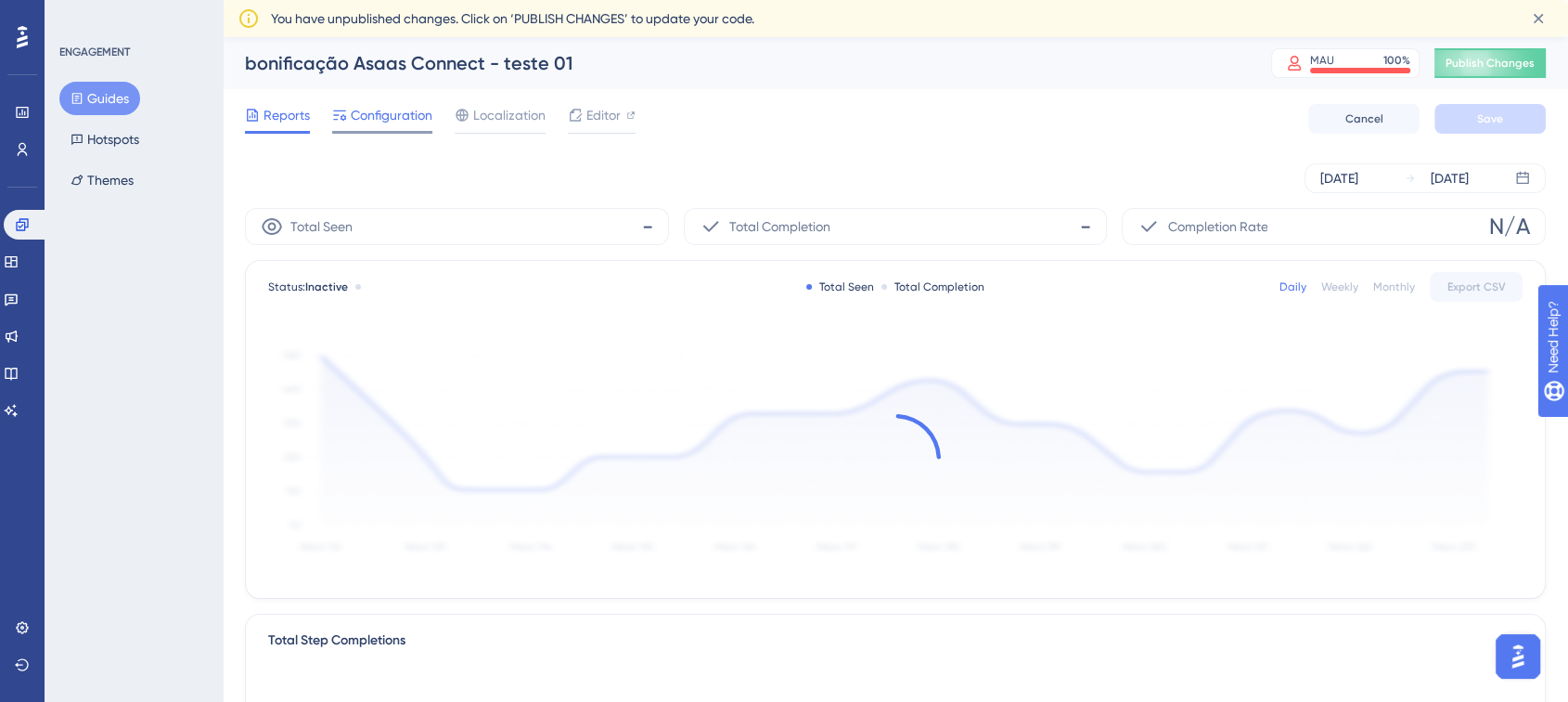
click at [392, 122] on span "Configuration" at bounding box center [391, 115] width 81 height 22
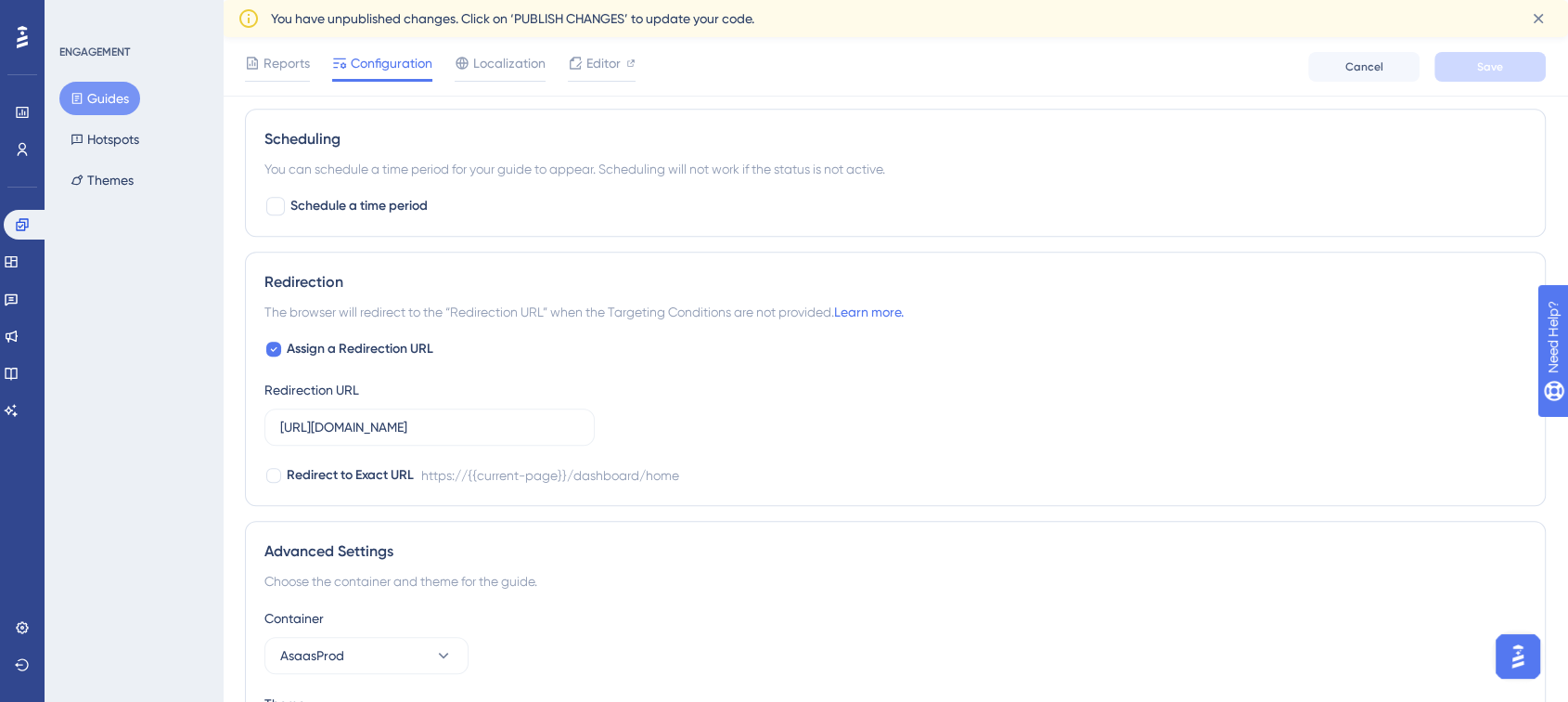
scroll to position [1311, 0]
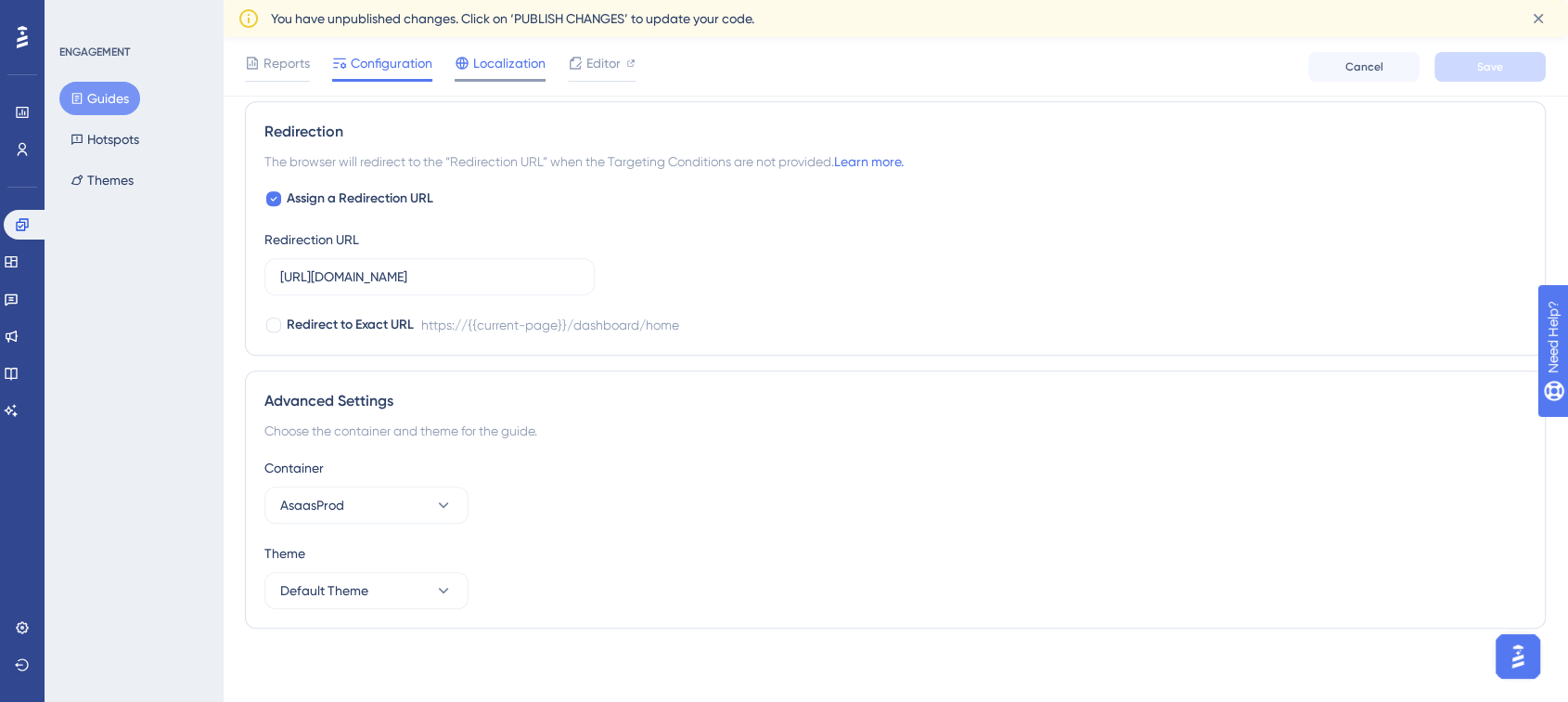
click at [505, 63] on span "Localization" at bounding box center [510, 62] width 73 height 22
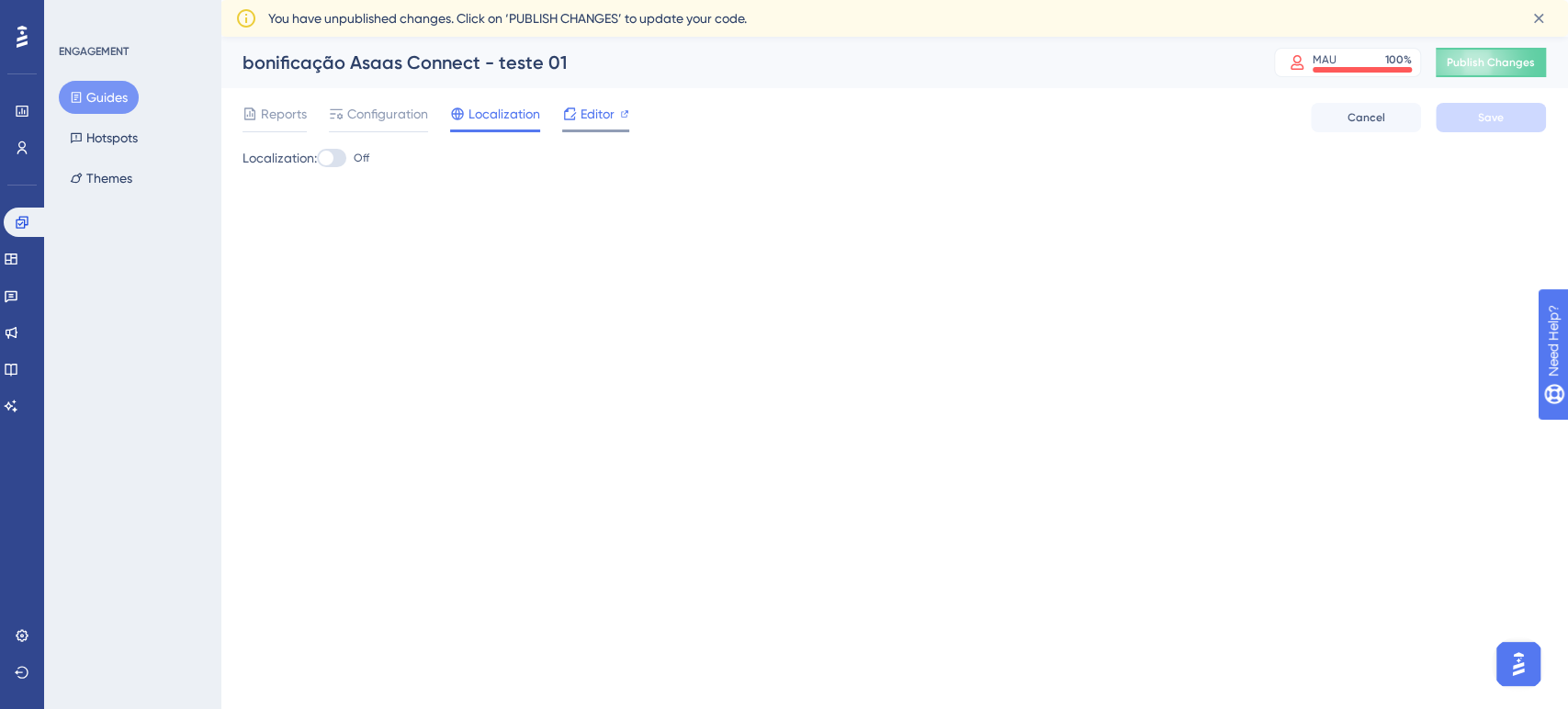
click at [574, 120] on icon at bounding box center [570, 115] width 15 height 15
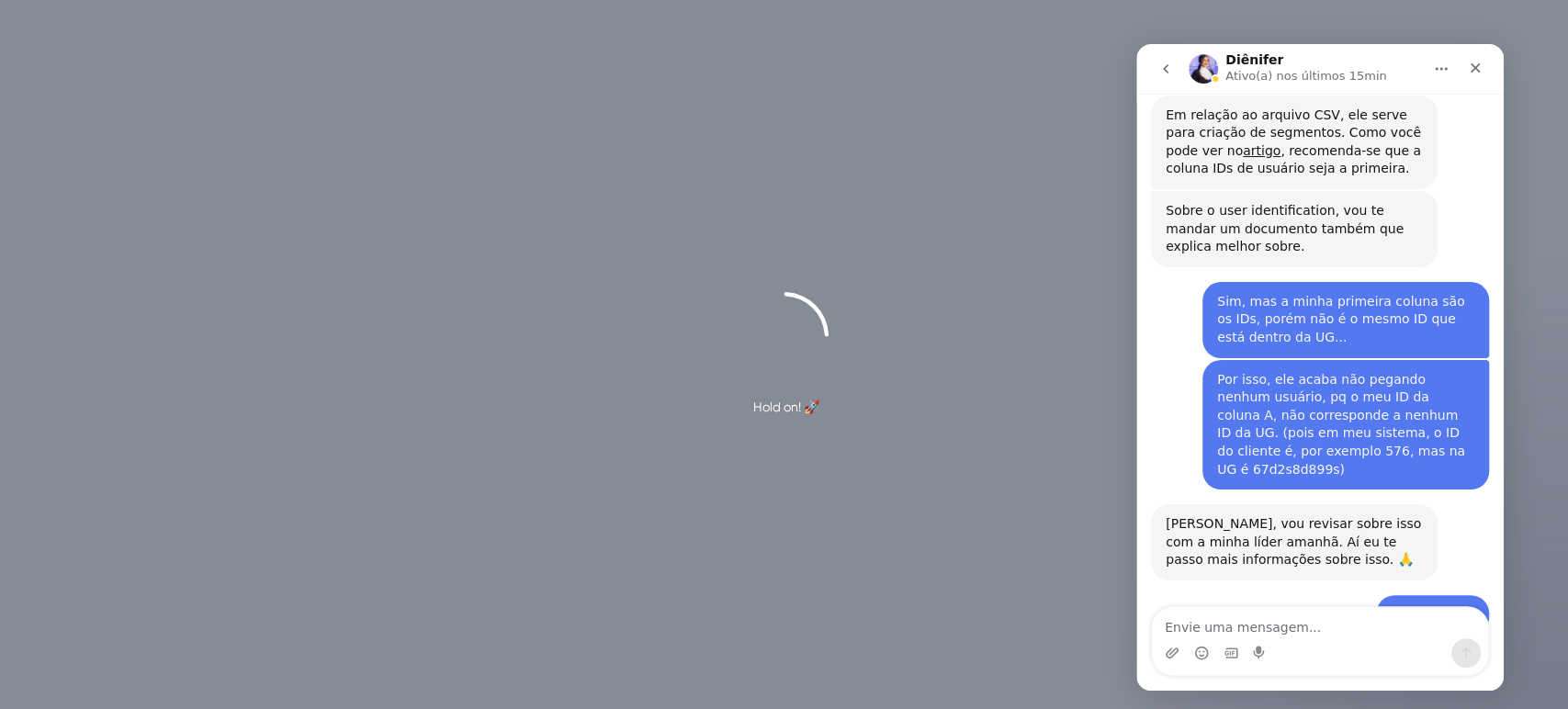
scroll to position [4314, 0]
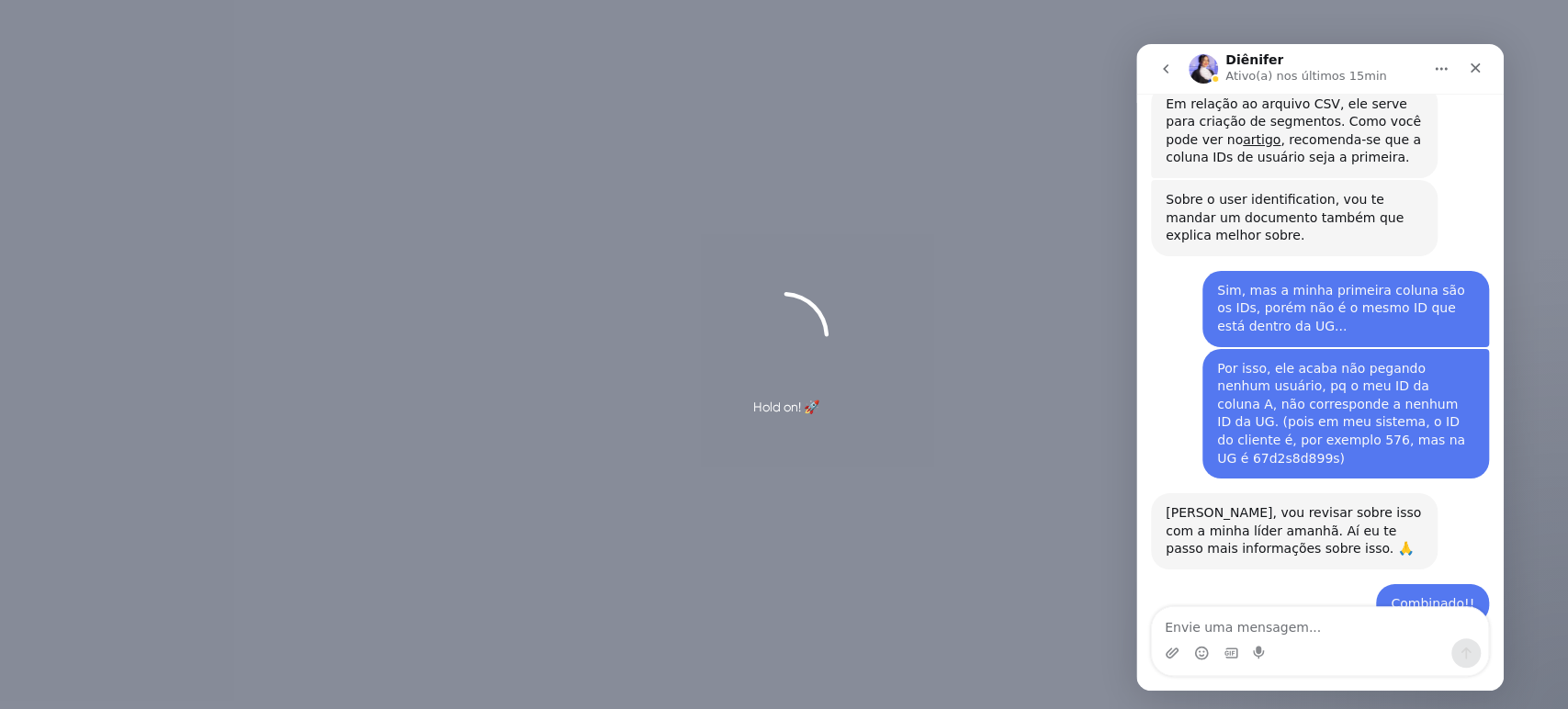
drag, startPoint x: 1238, startPoint y: 444, endPoint x: 1303, endPoint y: 457, distance: 66.3
drag, startPoint x: 1194, startPoint y: 461, endPoint x: 1349, endPoint y: 458, distance: 155.0
drag, startPoint x: 1180, startPoint y: 477, endPoint x: 1215, endPoint y: 487, distance: 36.4
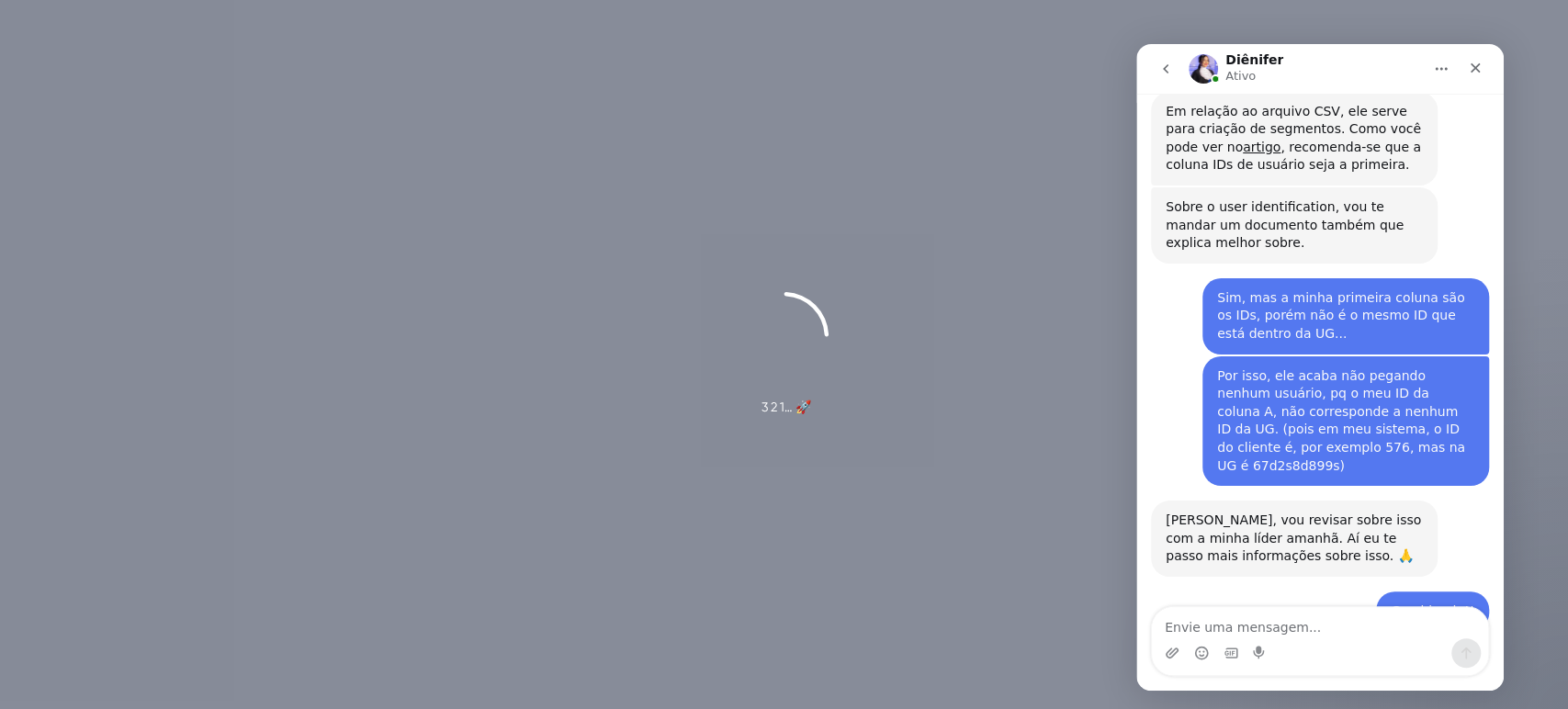
scroll to position [4314, 0]
